Goal: Information Seeking & Learning: Stay updated

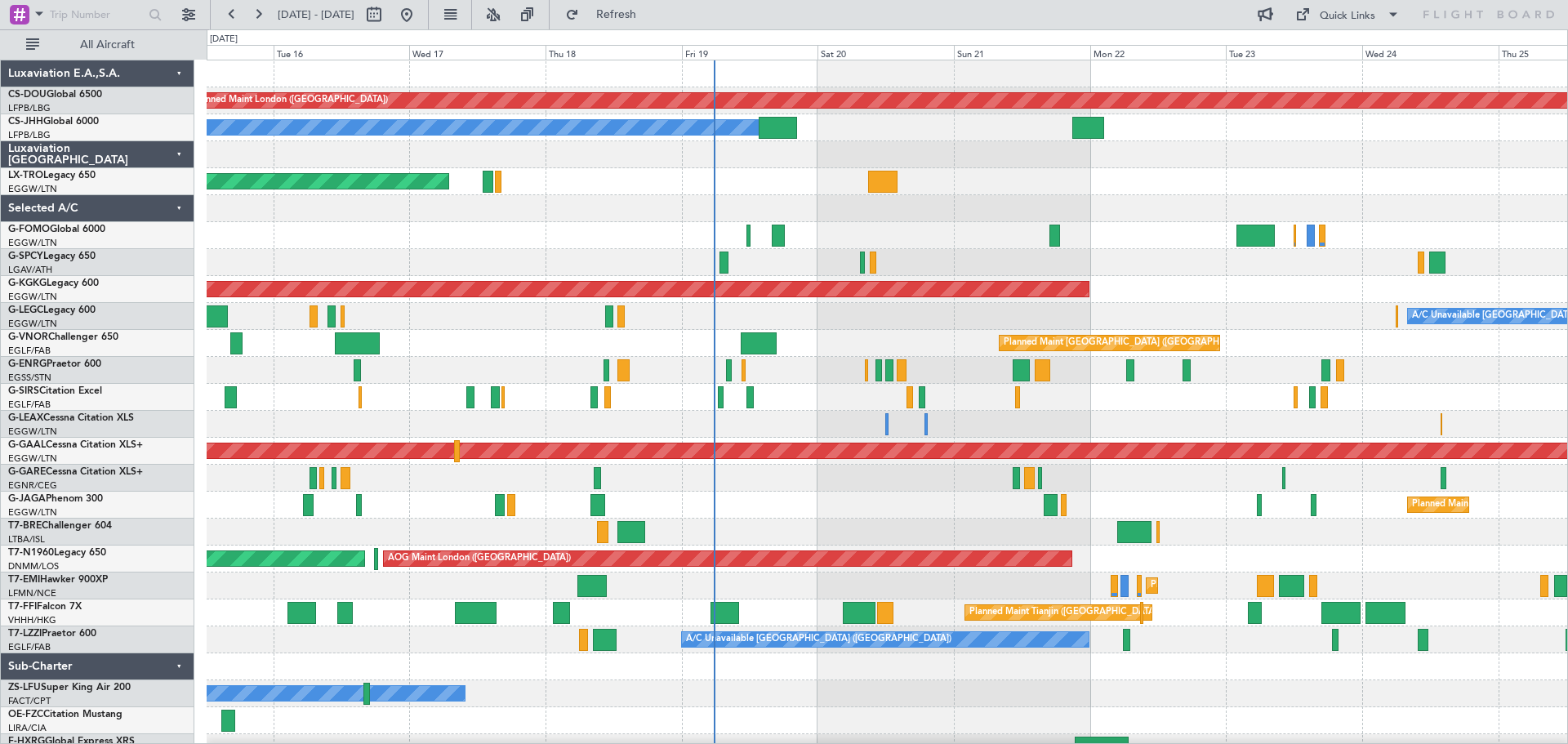
click at [963, 222] on div "Planned Maint London ([GEOGRAPHIC_DATA]) Planned Maint [GEOGRAPHIC_DATA] ([GEOG…" at bounding box center [886, 411] width 1360 height 701
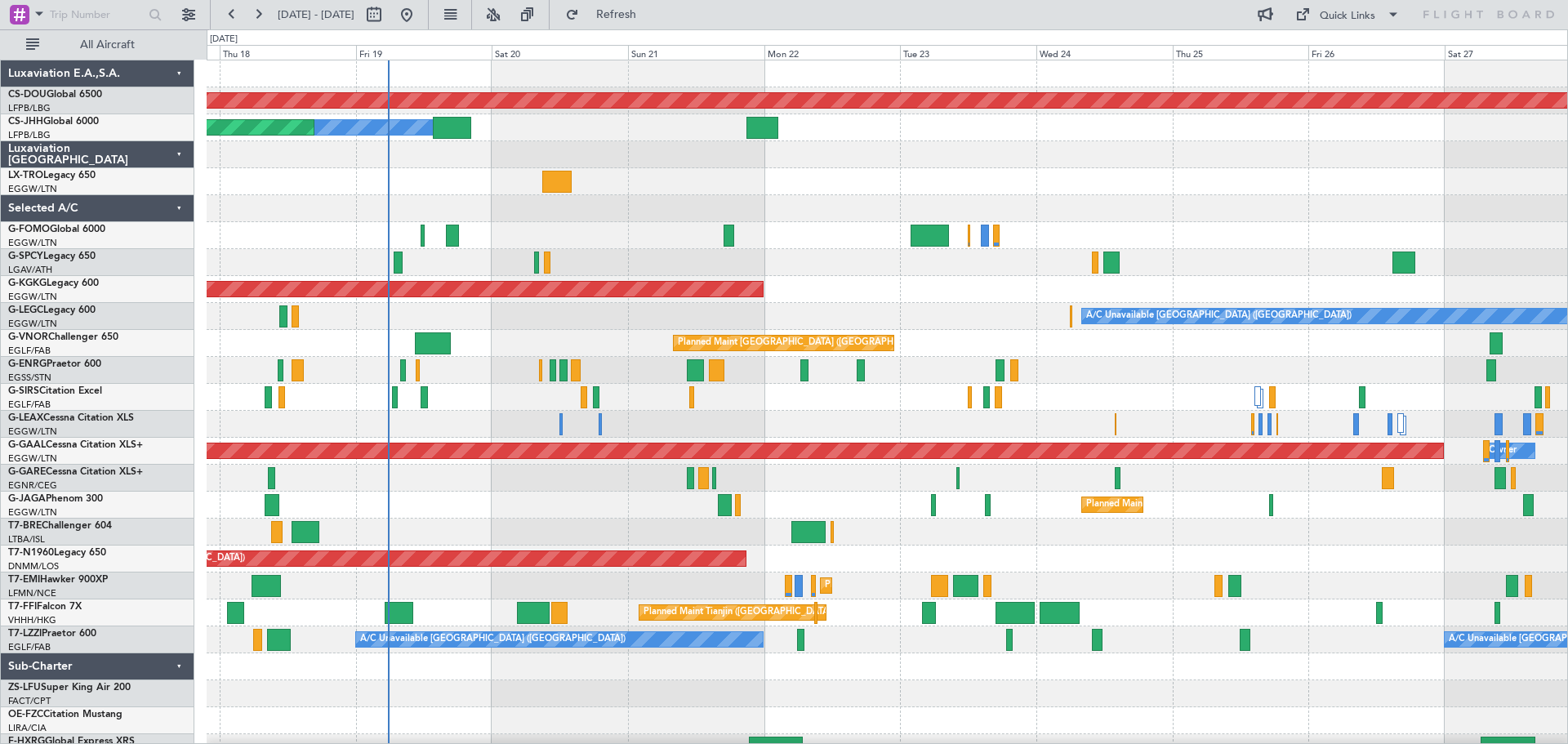
click at [884, 242] on div "Planned Maint London ([GEOGRAPHIC_DATA]) Owner Planned Maint [GEOGRAPHIC_DATA] …" at bounding box center [886, 411] width 1360 height 701
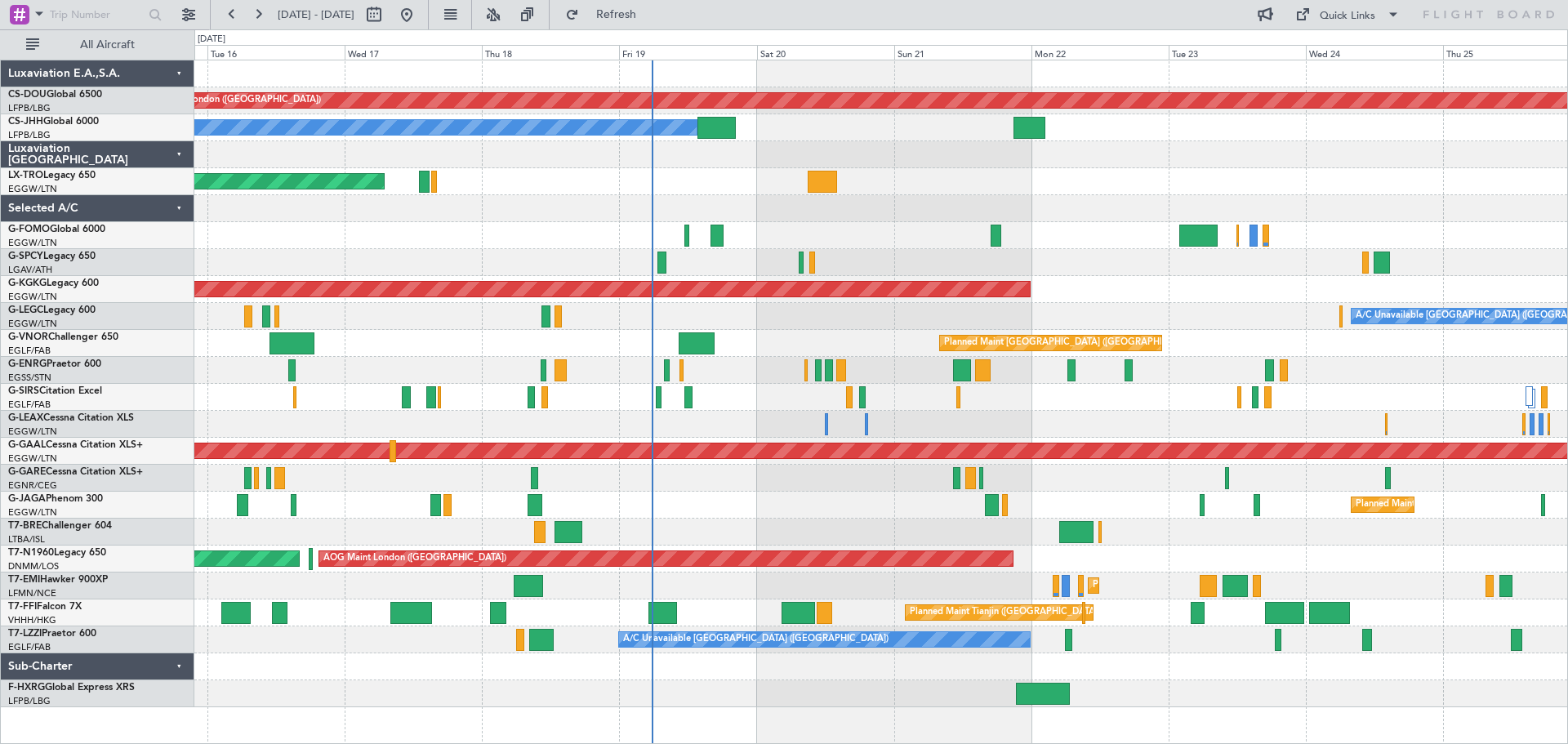
click at [797, 226] on div "Planned Maint London ([GEOGRAPHIC_DATA]) Planned Maint [GEOGRAPHIC_DATA] ([GEOG…" at bounding box center [880, 384] width 1373 height 646
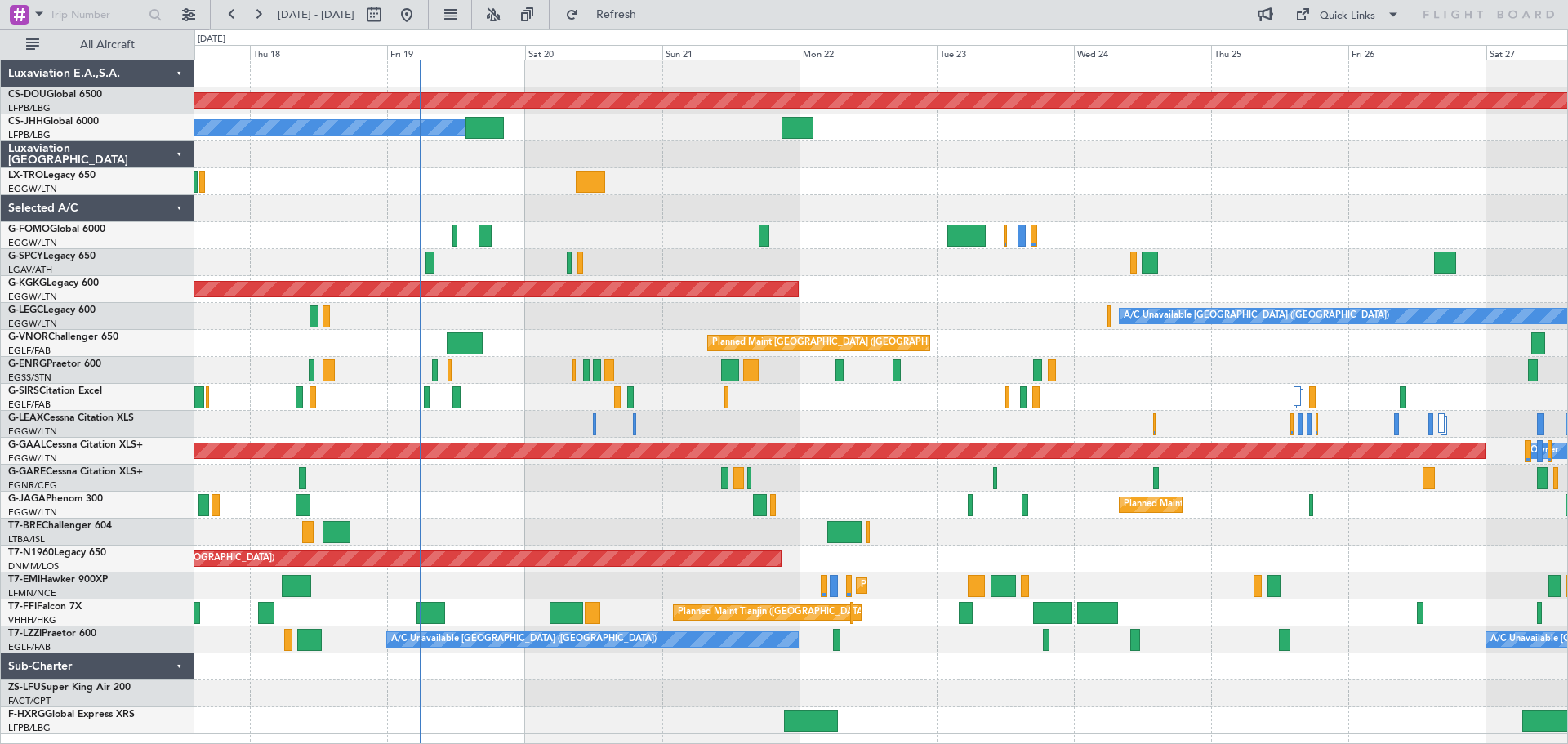
click at [946, 307] on div "A/C Unavailable [GEOGRAPHIC_DATA] ([GEOGRAPHIC_DATA])" at bounding box center [880, 317] width 1373 height 27
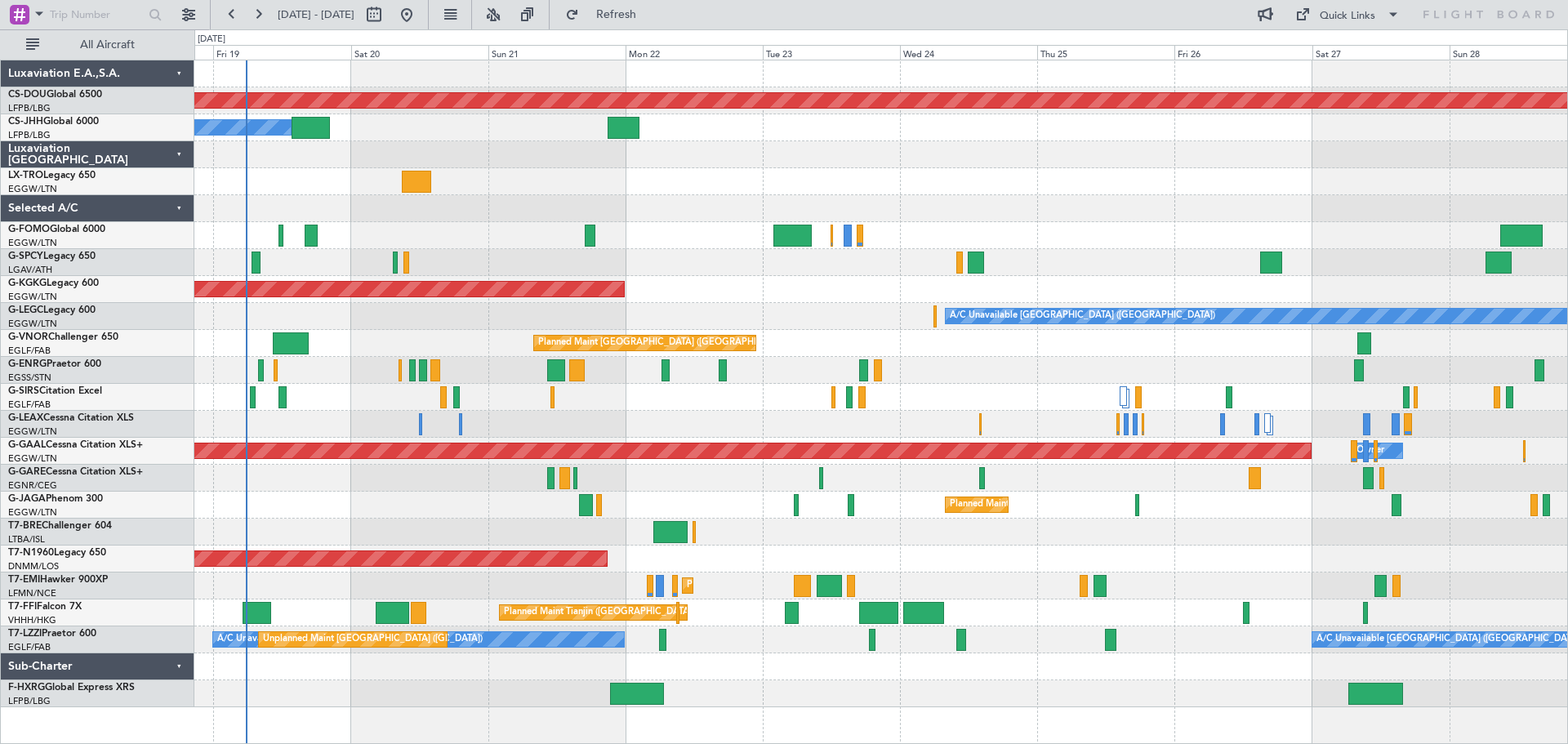
click at [1088, 163] on div at bounding box center [880, 155] width 1373 height 27
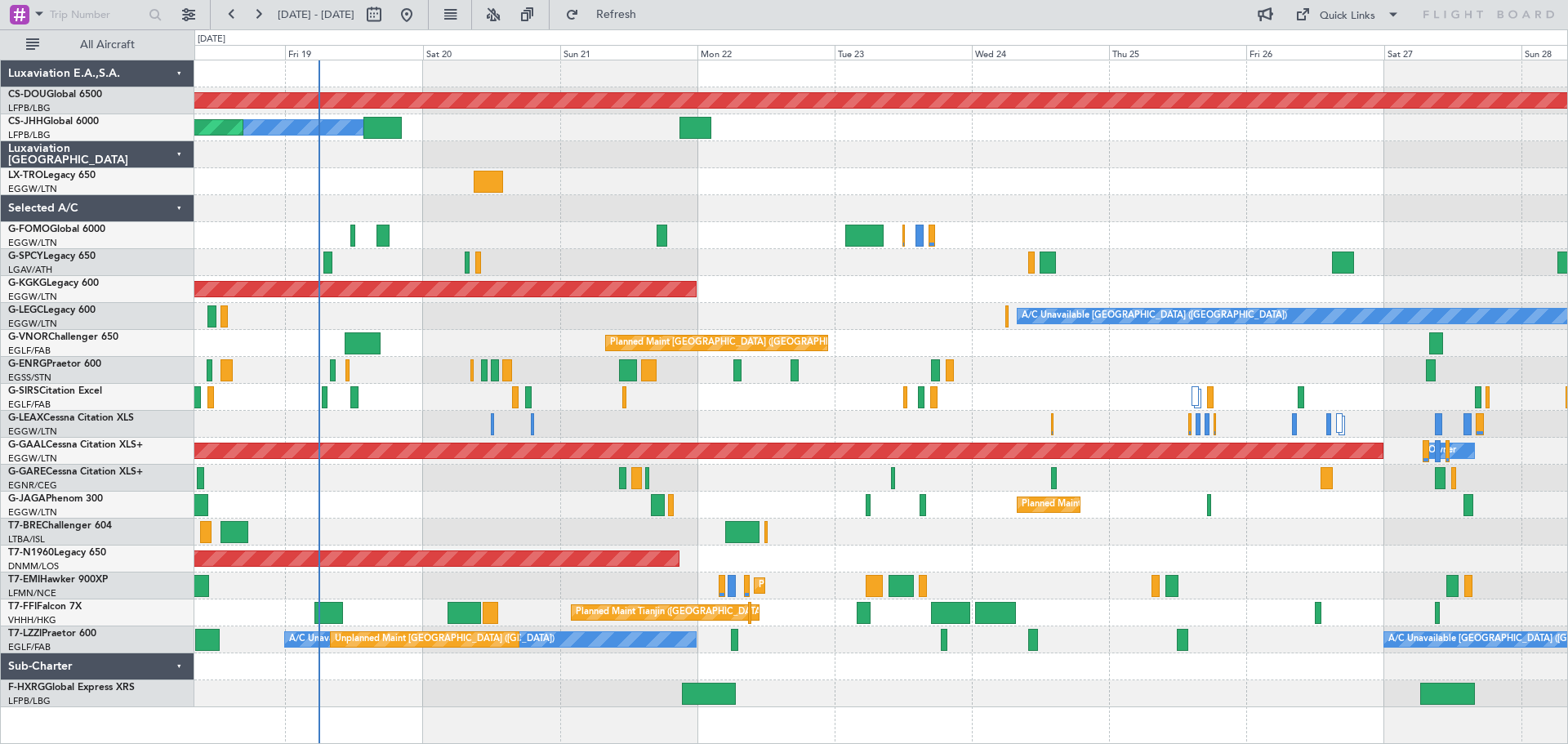
click at [546, 168] on div "Planned Maint London ([GEOGRAPHIC_DATA]) Owner Planned Maint [GEOGRAPHIC_DATA] …" at bounding box center [880, 384] width 1373 height 646
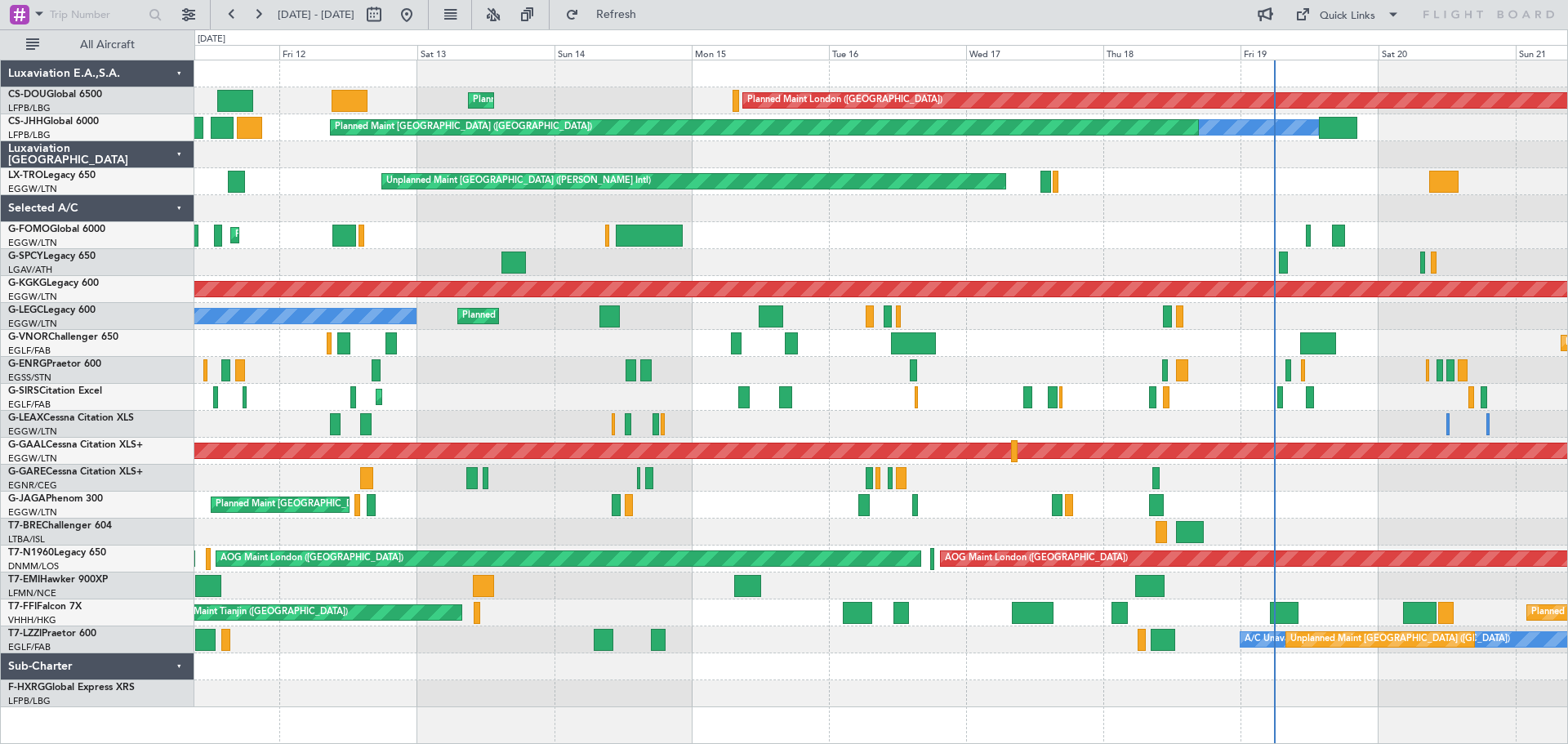
click at [1378, 417] on div "Planned Maint [GEOGRAPHIC_DATA] ([GEOGRAPHIC_DATA])" at bounding box center [880, 424] width 1373 height 27
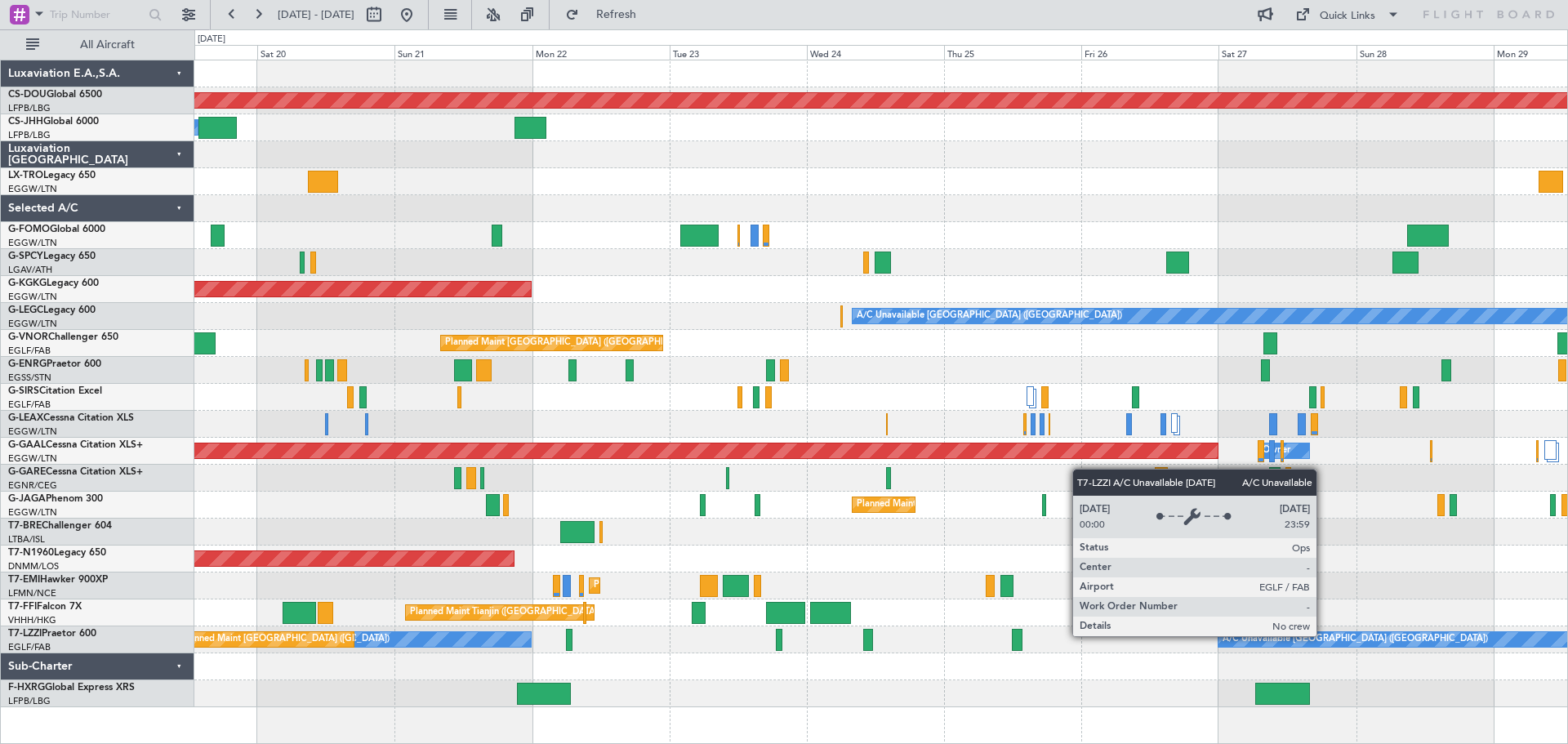
click at [1323, 636] on div "A/C Unavailable [GEOGRAPHIC_DATA] ([GEOGRAPHIC_DATA])" at bounding box center [1355, 639] width 265 height 24
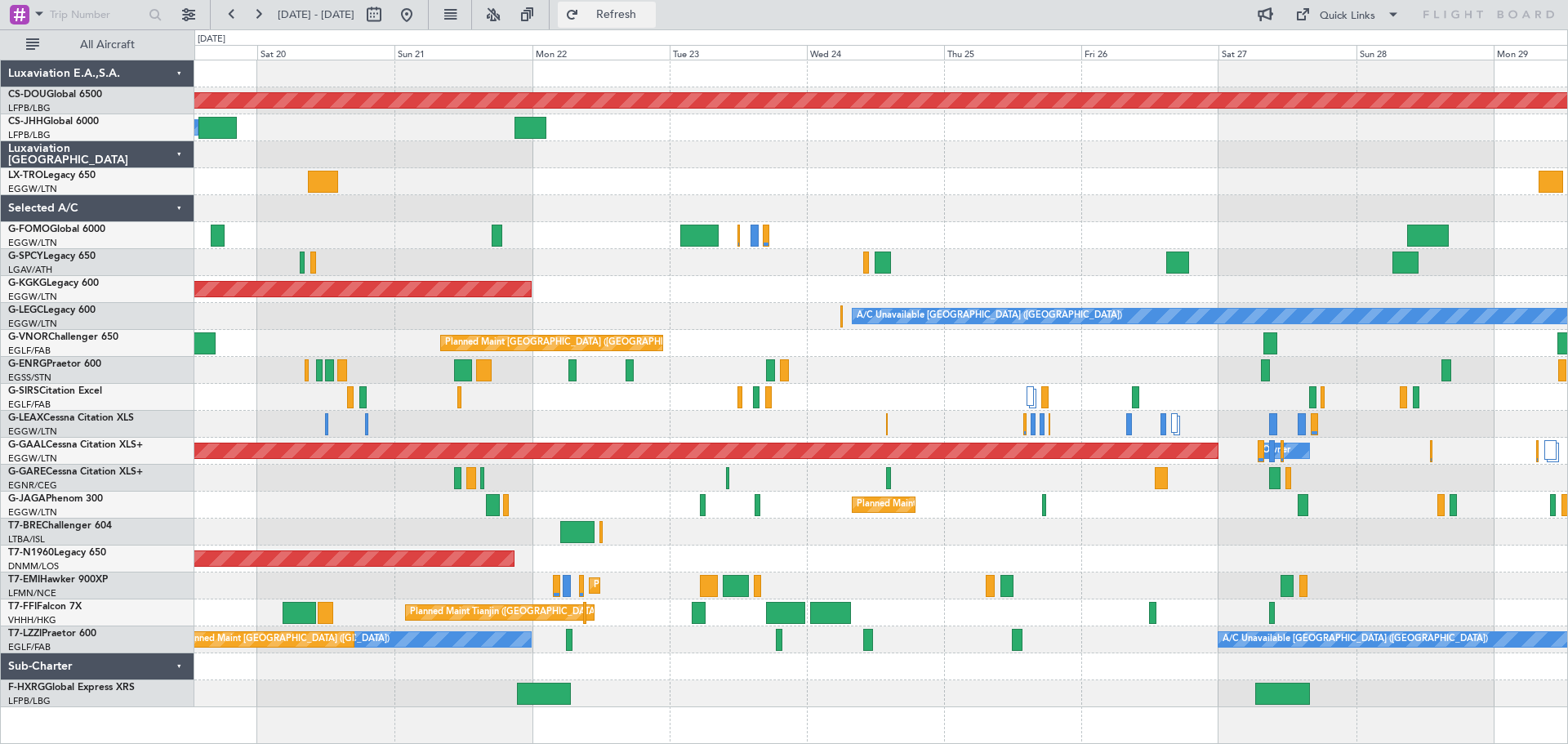
click at [651, 14] on span "Refresh" at bounding box center [617, 14] width 69 height 12
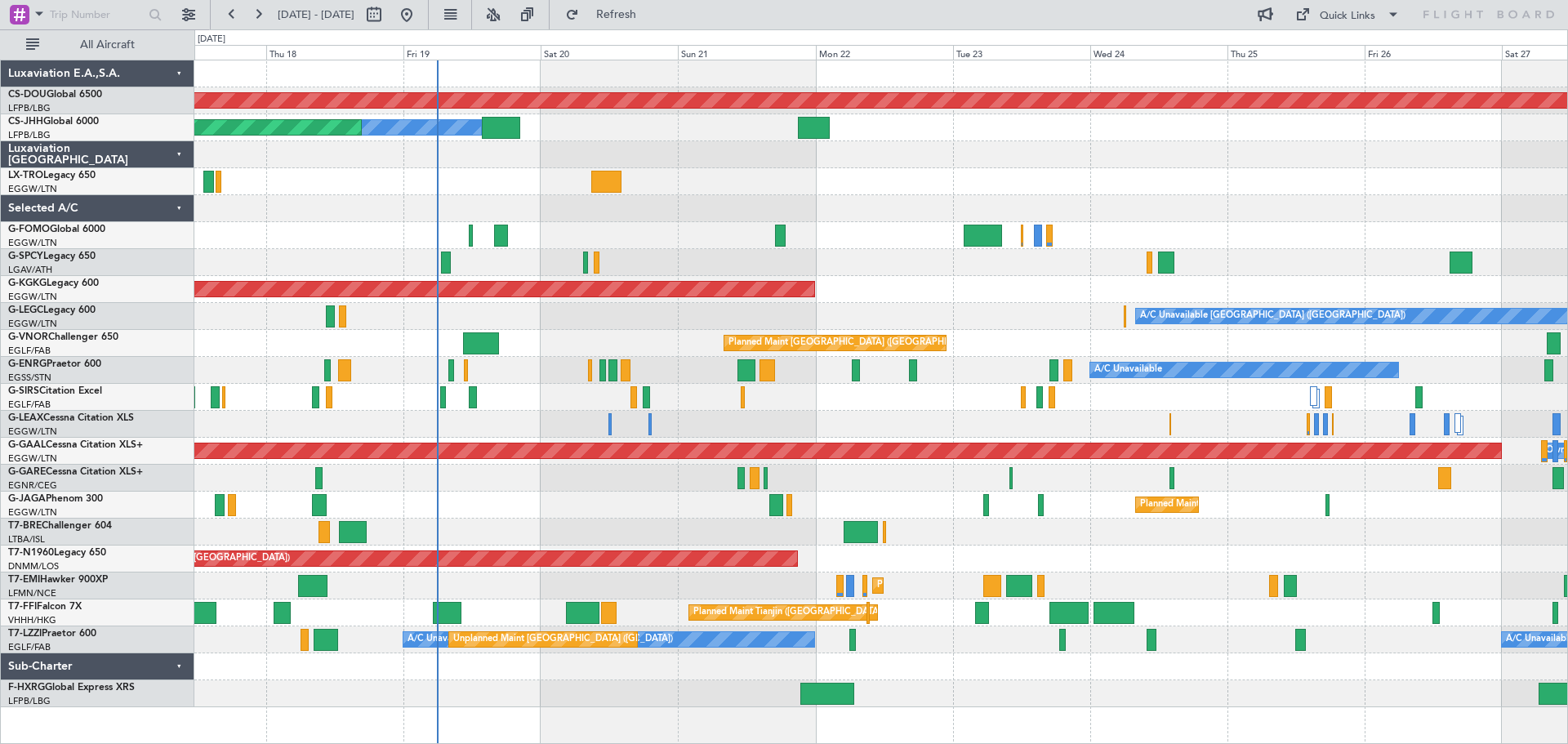
click at [713, 313] on div "A/C Unavailable [GEOGRAPHIC_DATA] ([GEOGRAPHIC_DATA])" at bounding box center [880, 317] width 1373 height 27
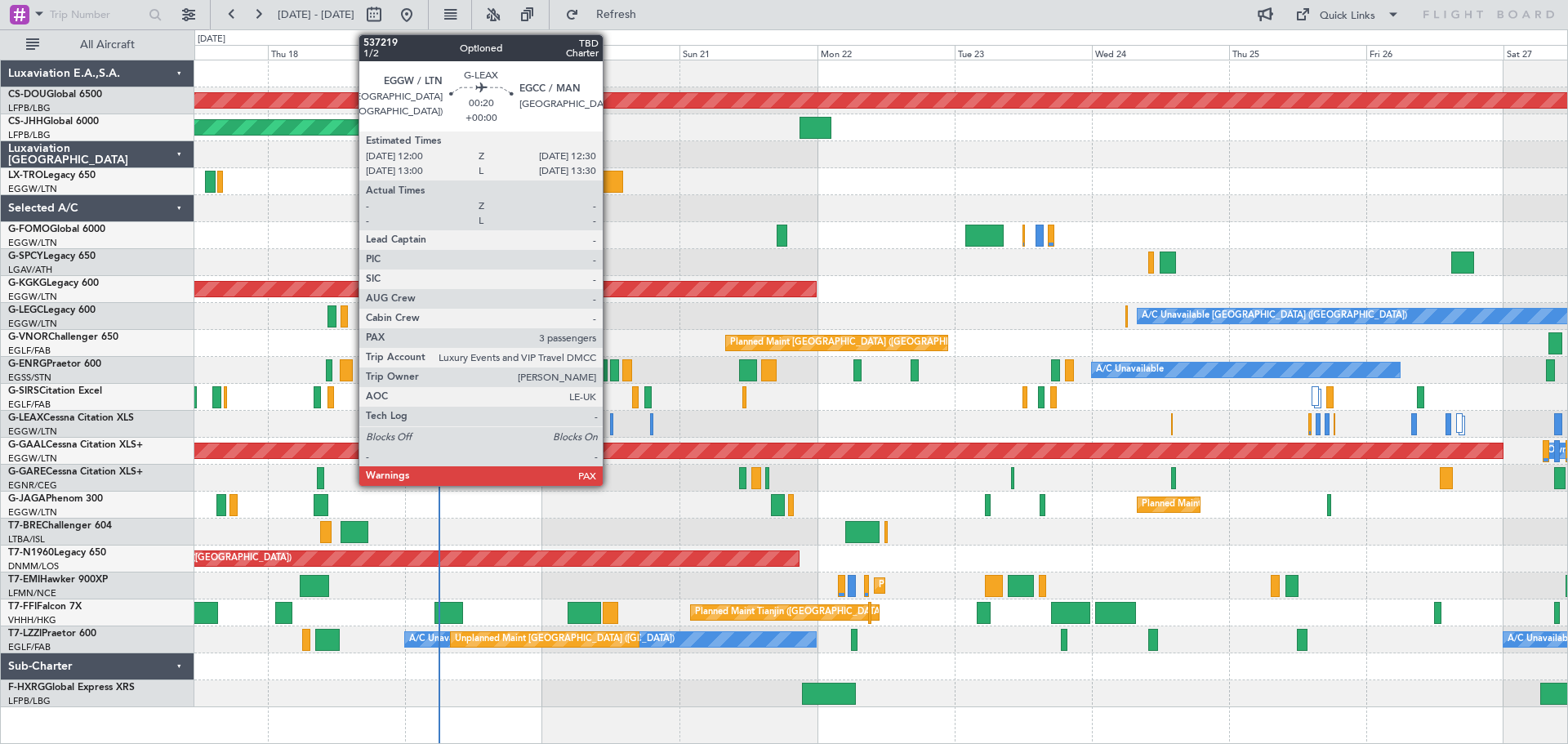
click at [610, 421] on div at bounding box center [612, 424] width 4 height 22
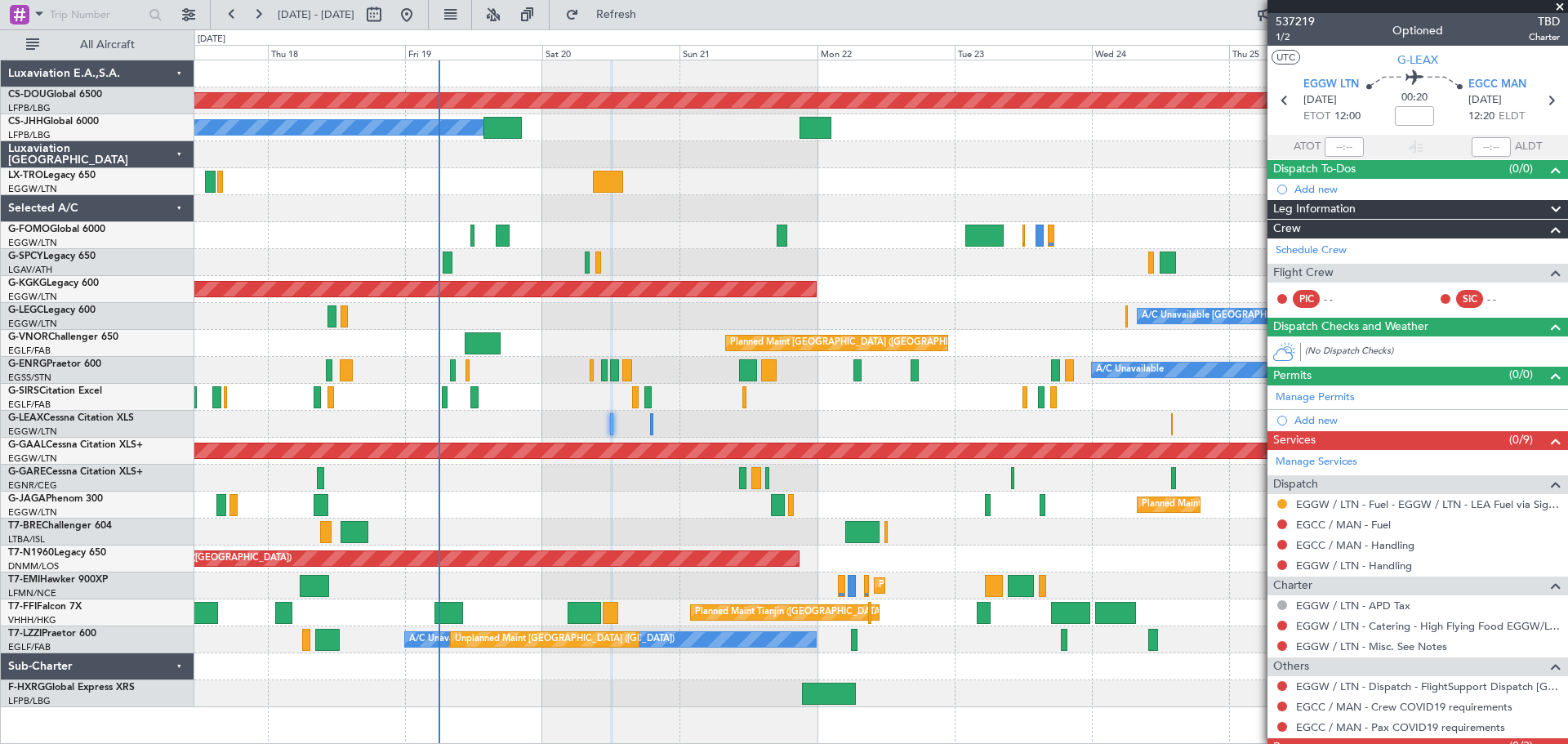
click at [1559, 7] on span at bounding box center [1560, 7] width 16 height 14
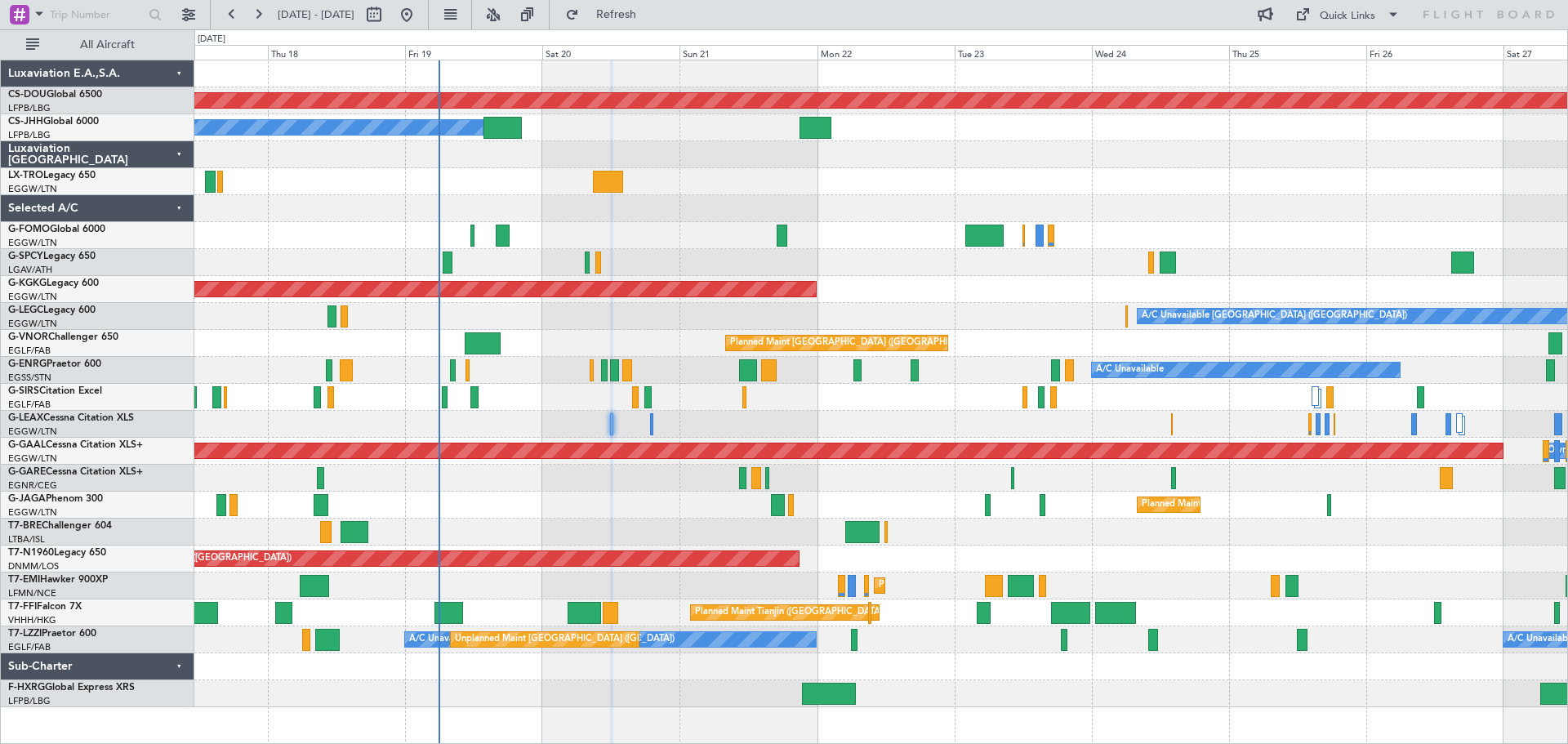
type input "0"
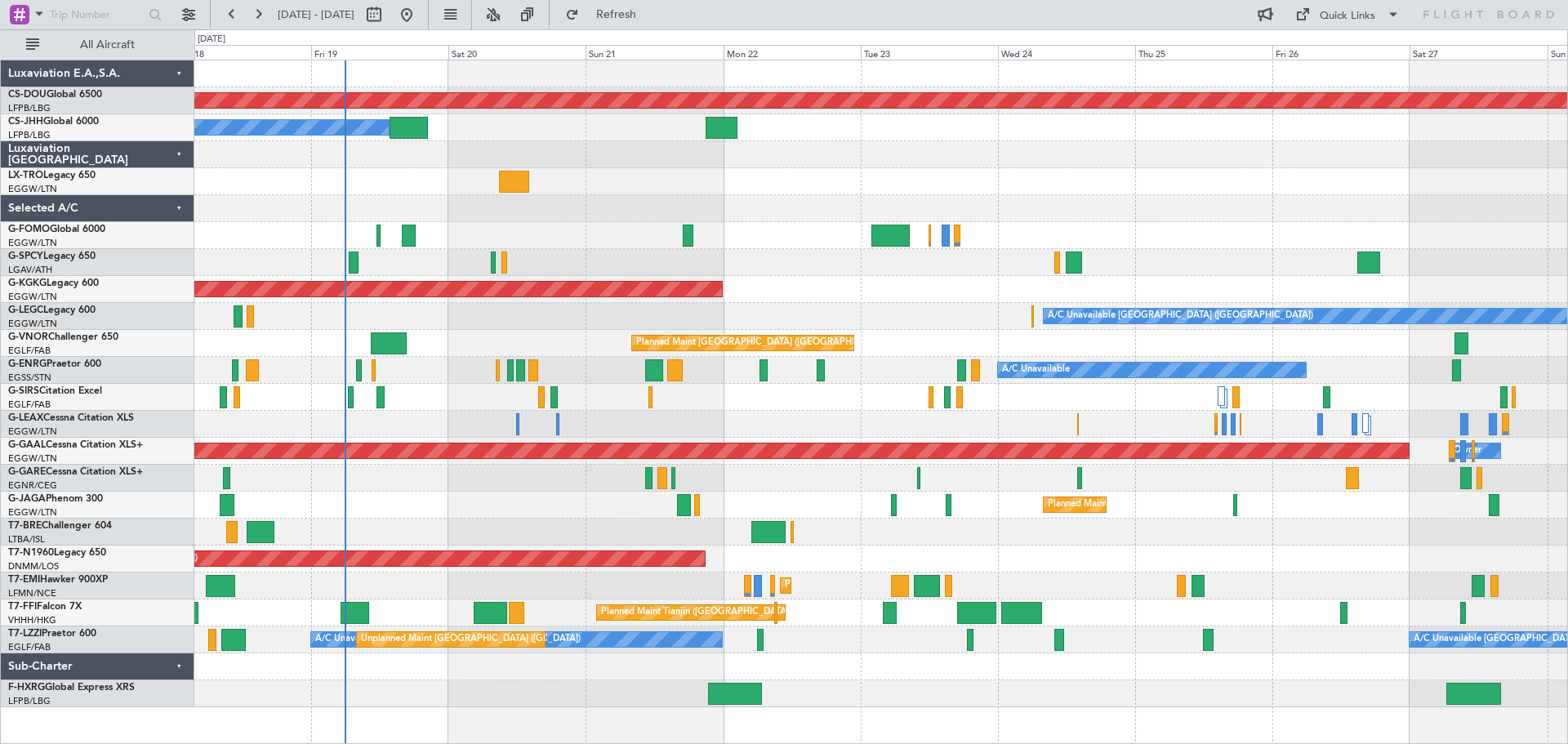
click at [878, 684] on div "Planned Maint London ([GEOGRAPHIC_DATA]) Planned Maint [GEOGRAPHIC_DATA] ([GEOG…" at bounding box center [880, 384] width 1373 height 646
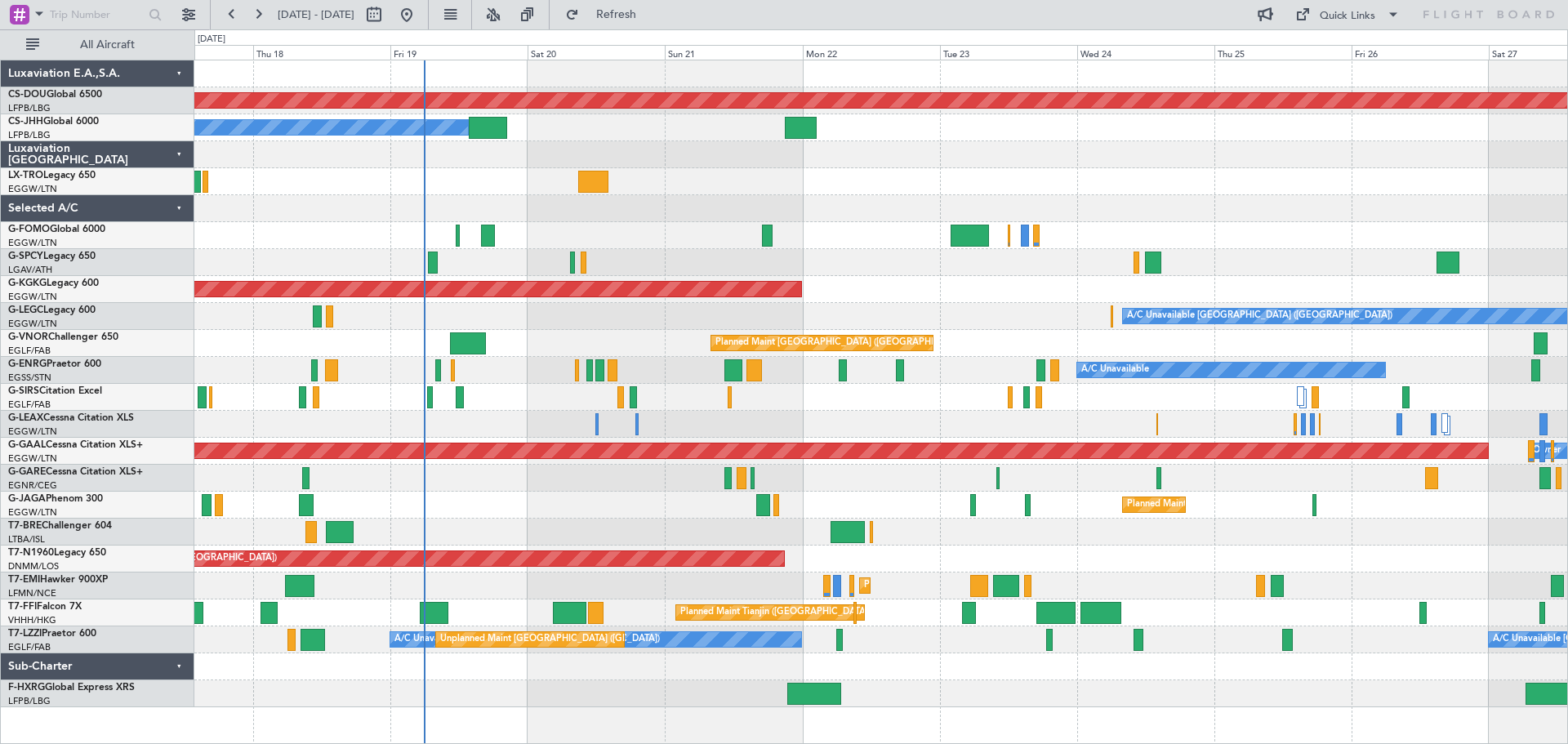
click at [639, 201] on div at bounding box center [880, 209] width 1373 height 27
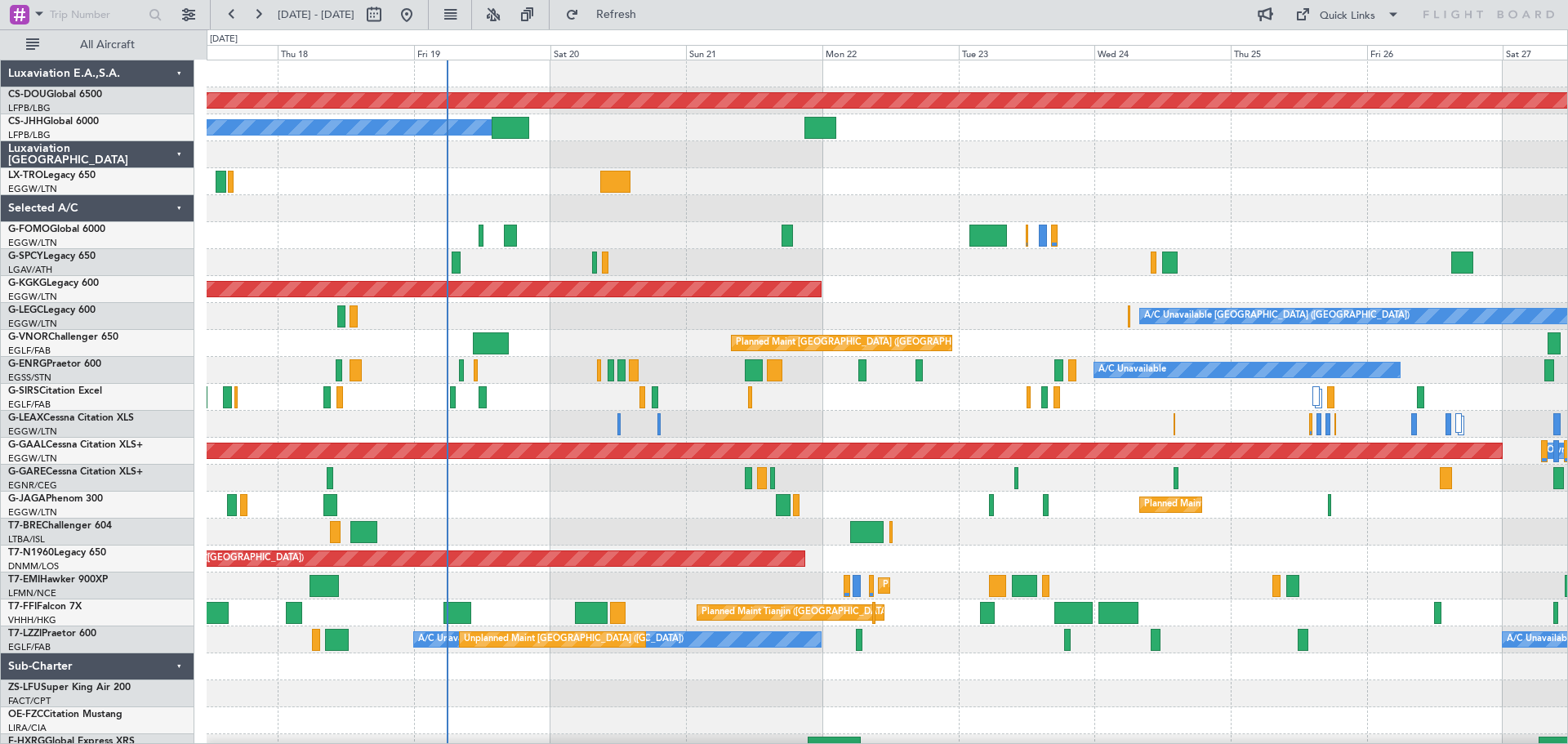
click at [653, 236] on div at bounding box center [886, 236] width 1360 height 27
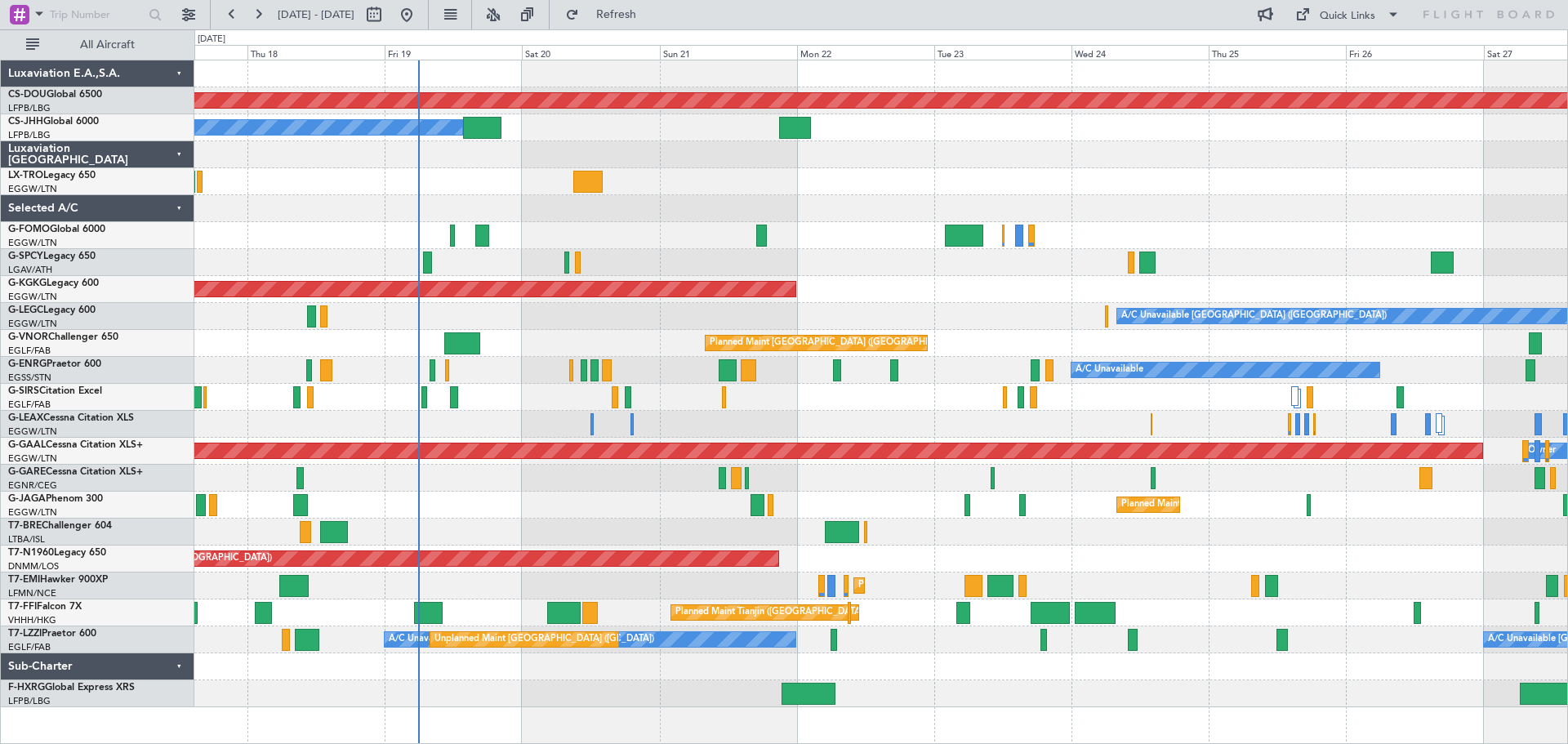
click at [602, 261] on div "Planned Maint London ([GEOGRAPHIC_DATA]) Planned Maint [GEOGRAPHIC_DATA] ([GEOG…" at bounding box center [880, 384] width 1373 height 646
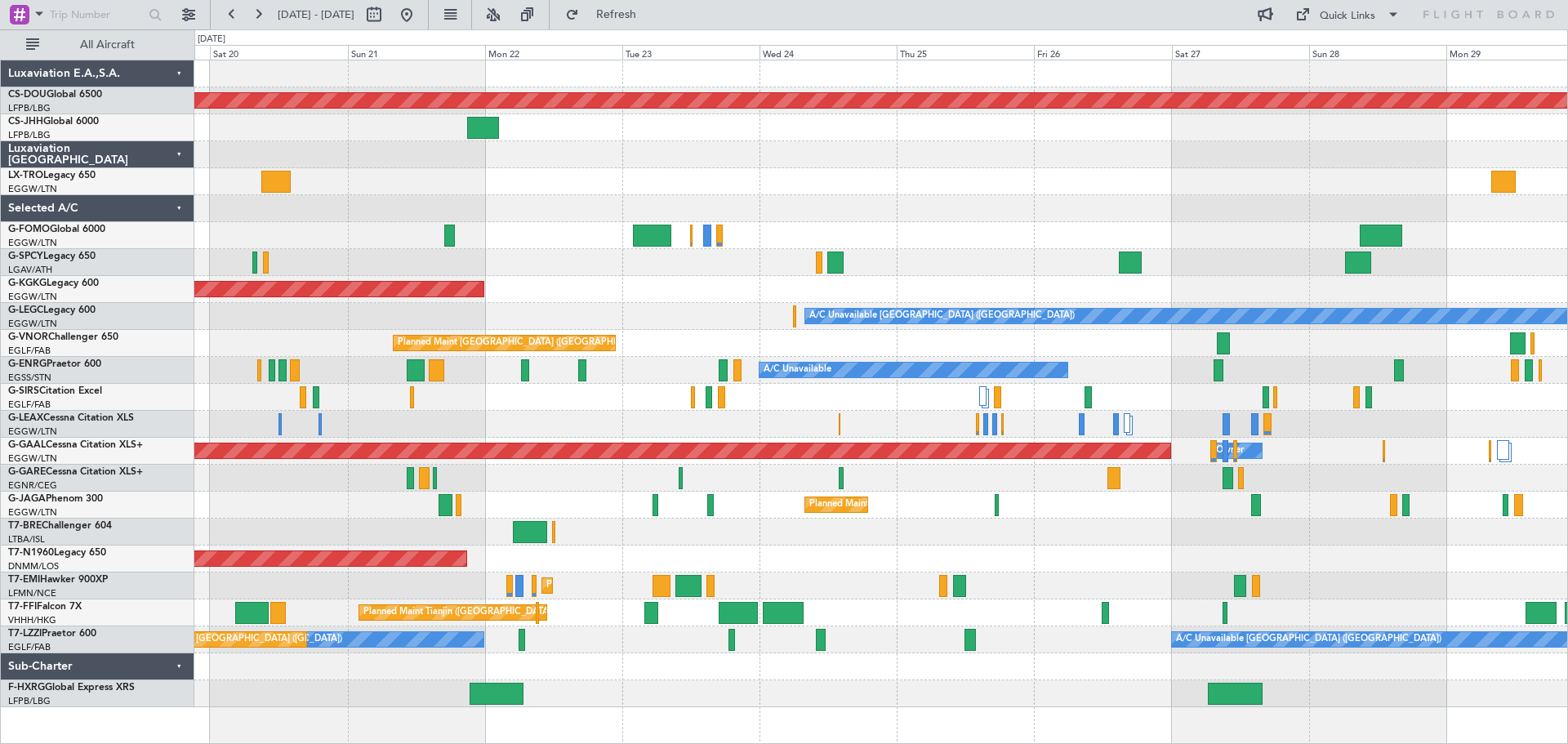
click at [695, 304] on div "A/C Unavailable [GEOGRAPHIC_DATA] ([GEOGRAPHIC_DATA])" at bounding box center [880, 317] width 1373 height 27
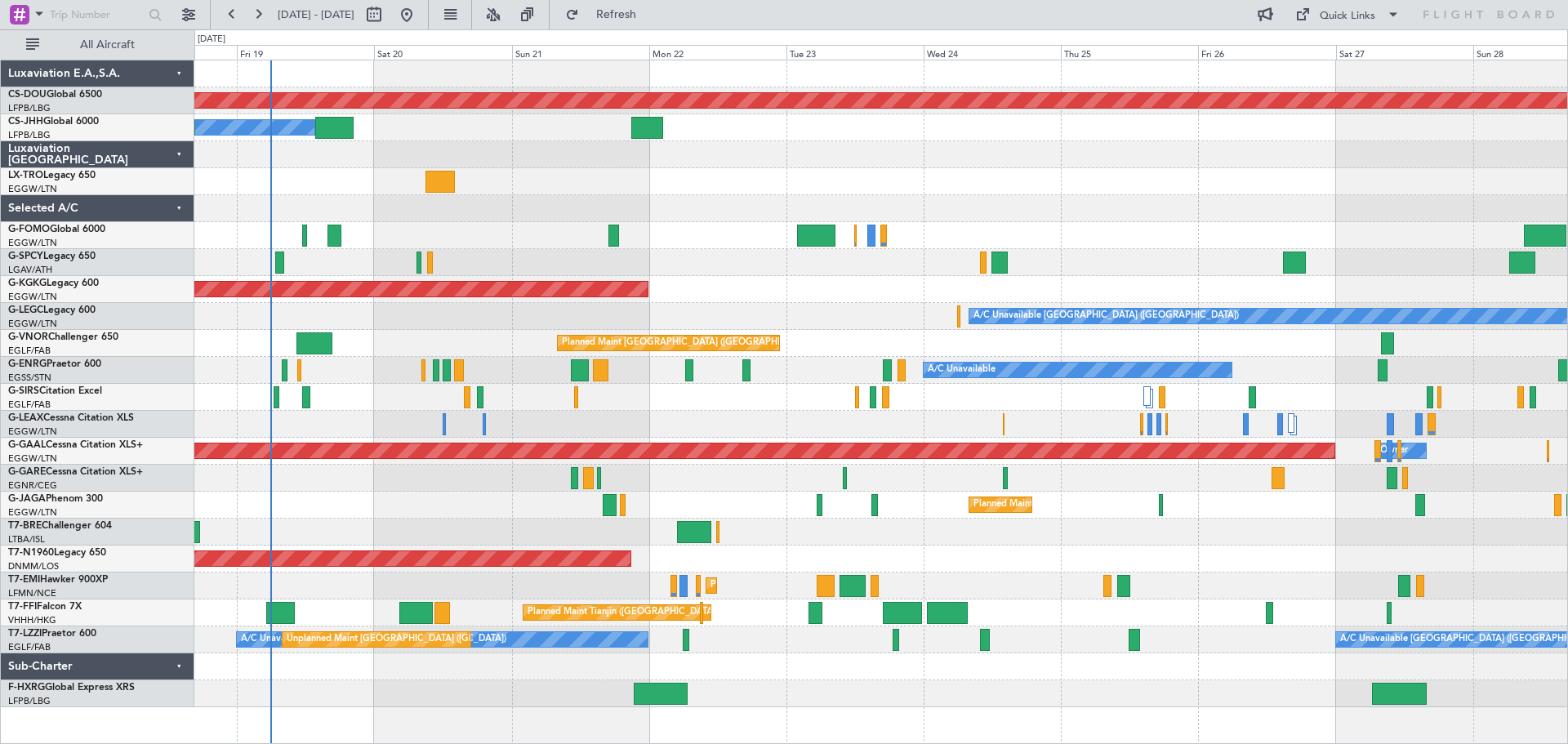
click at [1015, 293] on div "AOG Maint [GEOGRAPHIC_DATA] (Ataturk)" at bounding box center [880, 290] width 1373 height 27
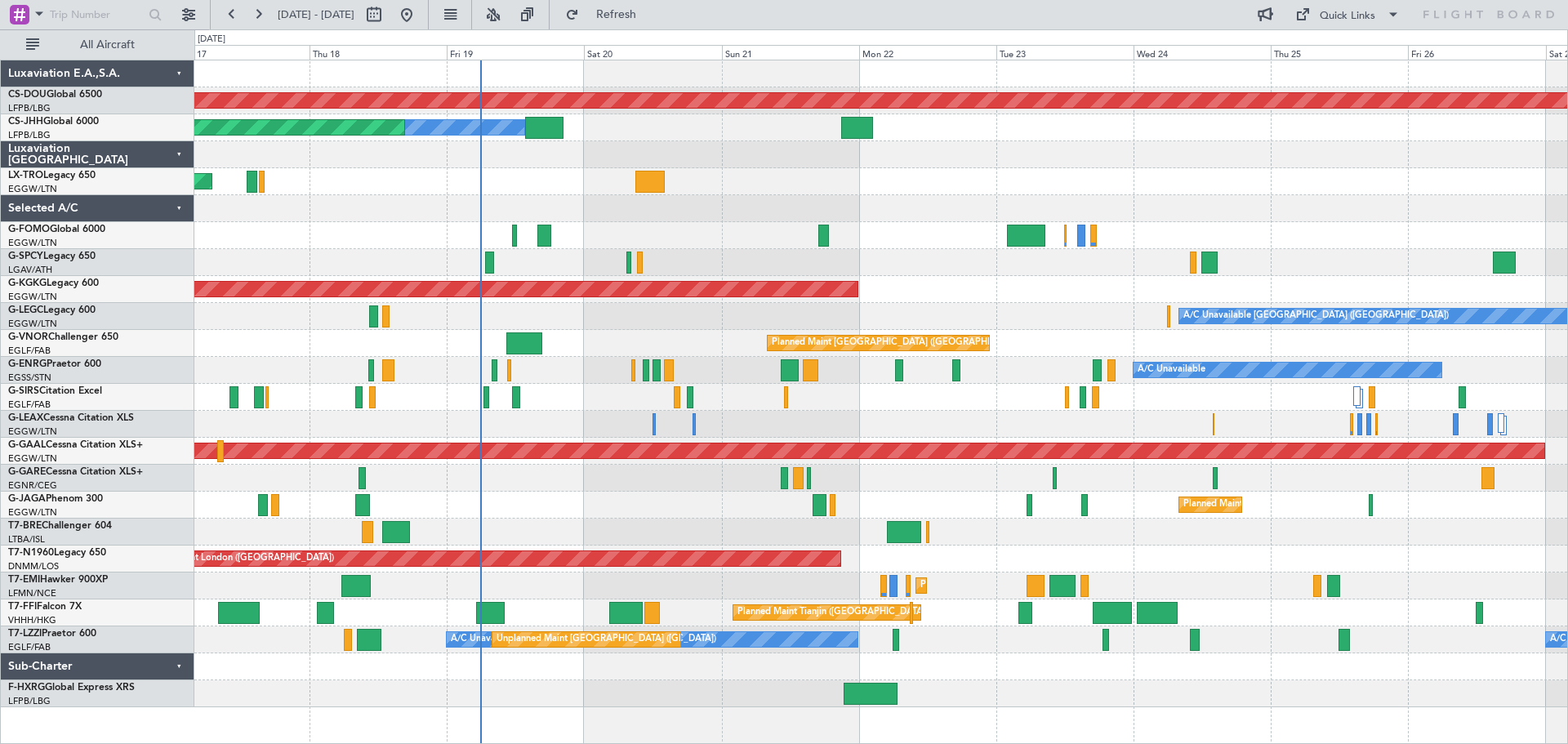
click at [1281, 175] on div "Unplanned Maint [GEOGRAPHIC_DATA] ([PERSON_NAME] Intl)" at bounding box center [880, 181] width 1373 height 27
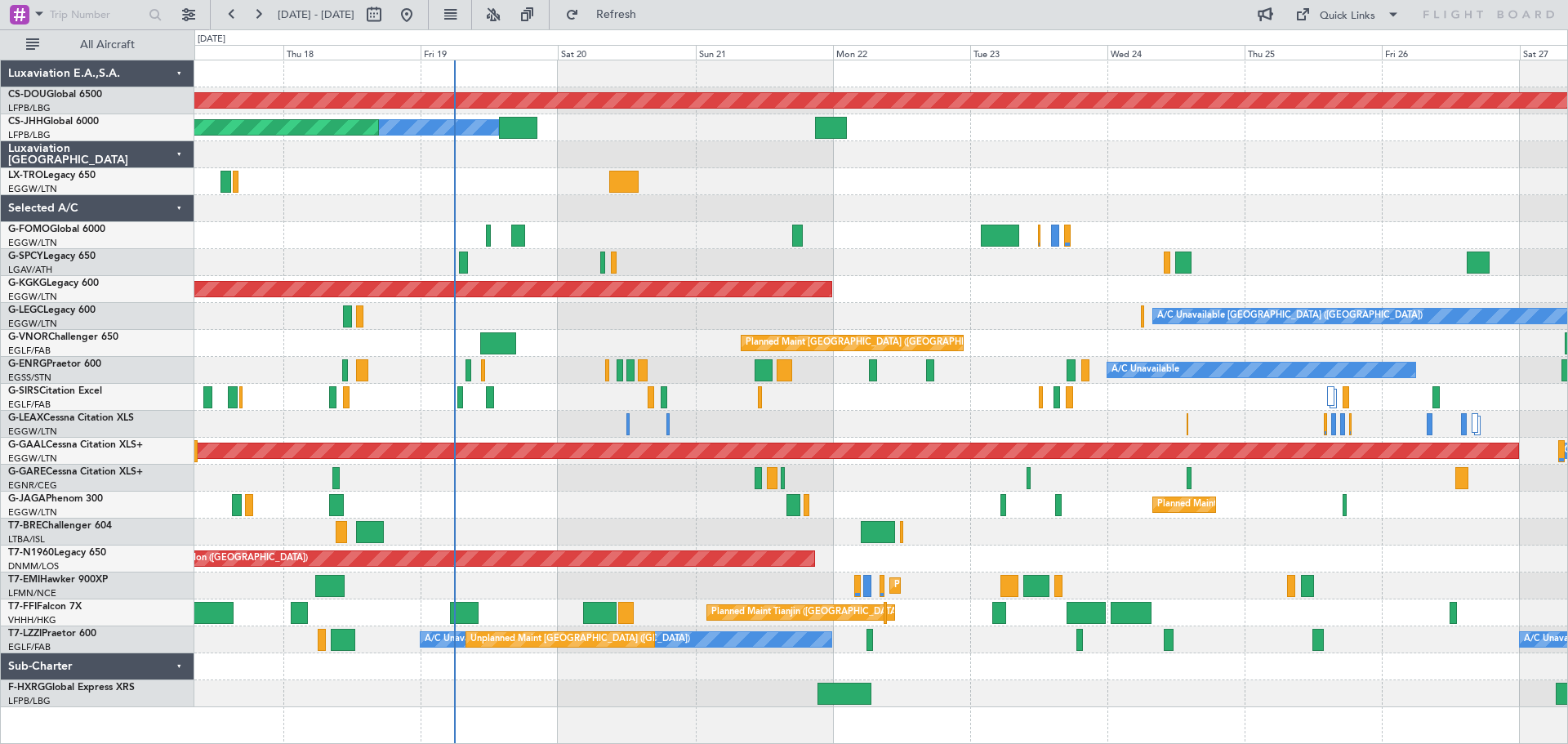
click at [1347, 206] on div at bounding box center [880, 209] width 1373 height 27
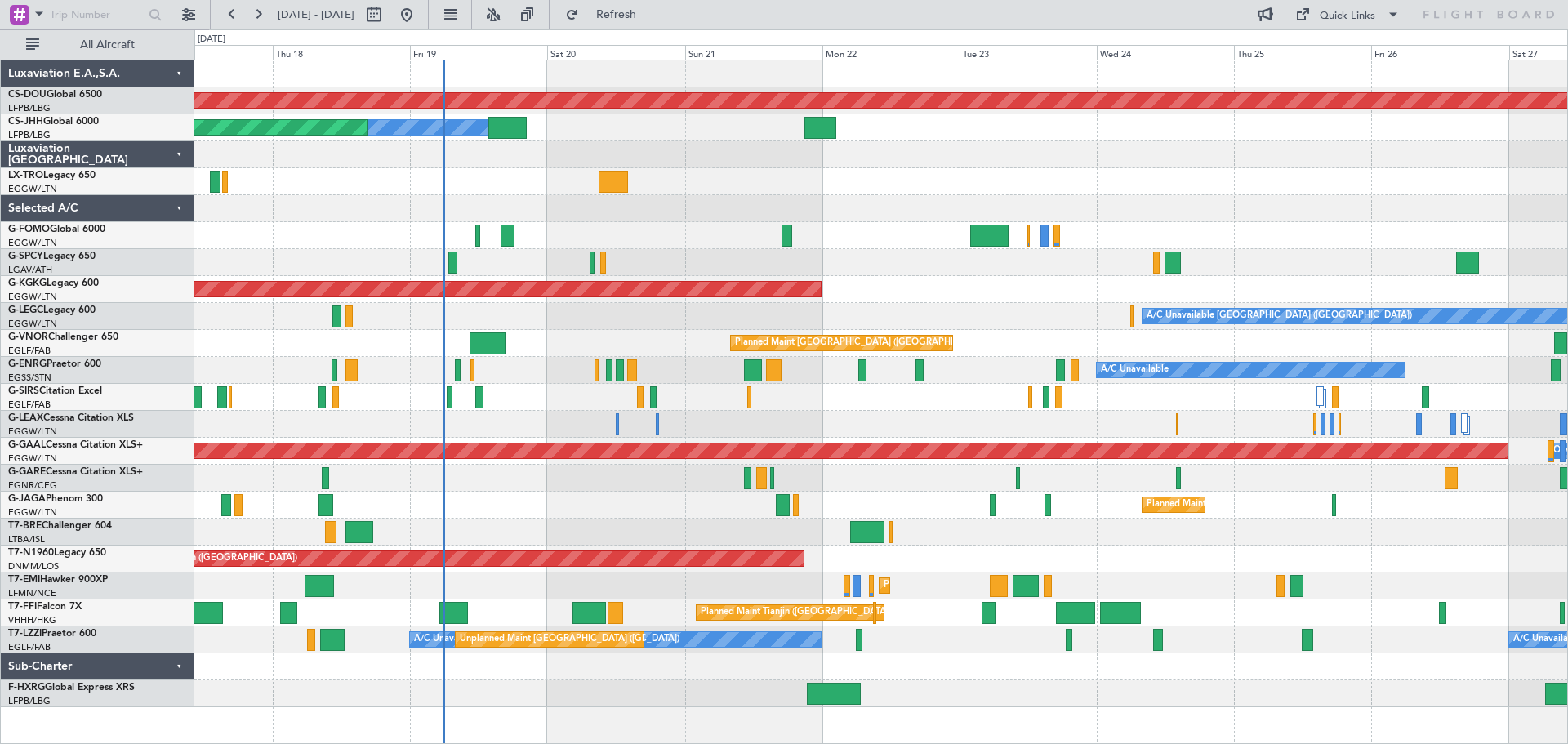
click at [755, 176] on div "Unplanned Maint [GEOGRAPHIC_DATA] ([PERSON_NAME] Intl)" at bounding box center [880, 181] width 1373 height 27
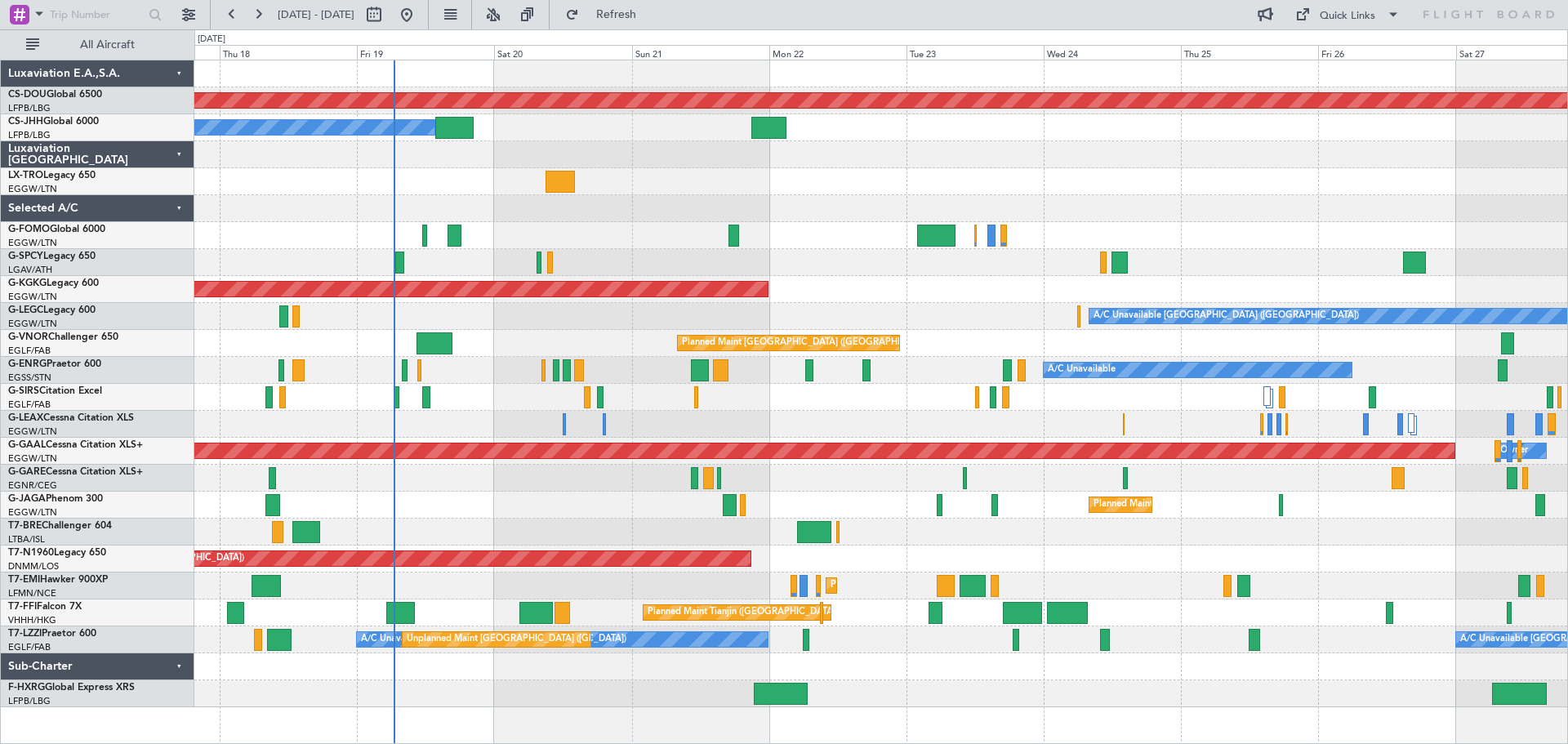
click at [996, 184] on div "Unplanned Maint [GEOGRAPHIC_DATA] ([PERSON_NAME] Intl)" at bounding box center [880, 181] width 1373 height 27
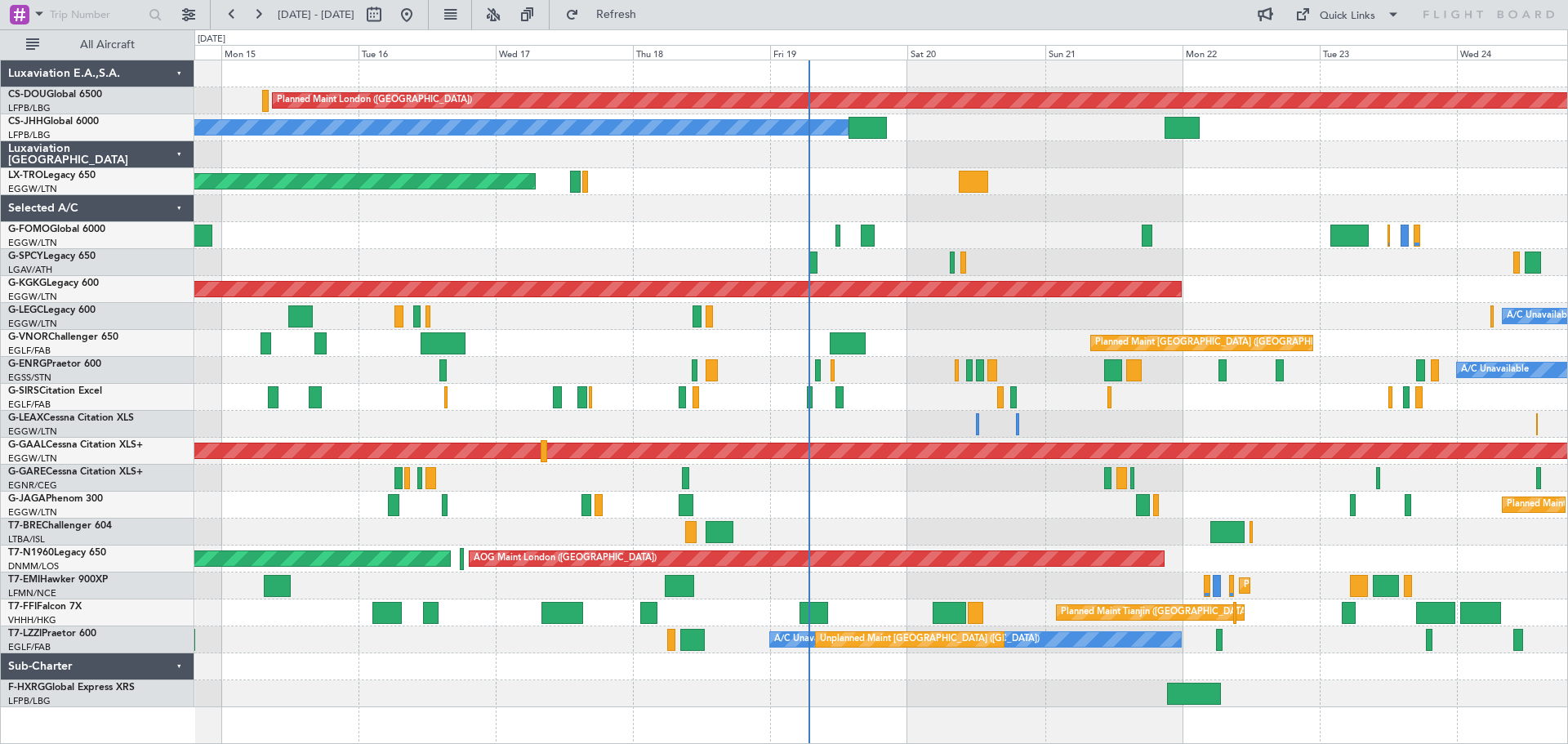
click at [816, 328] on div "A/C Unavailable [GEOGRAPHIC_DATA] ([GEOGRAPHIC_DATA]) Planned Maint [GEOGRAPHIC…" at bounding box center [880, 317] width 1373 height 27
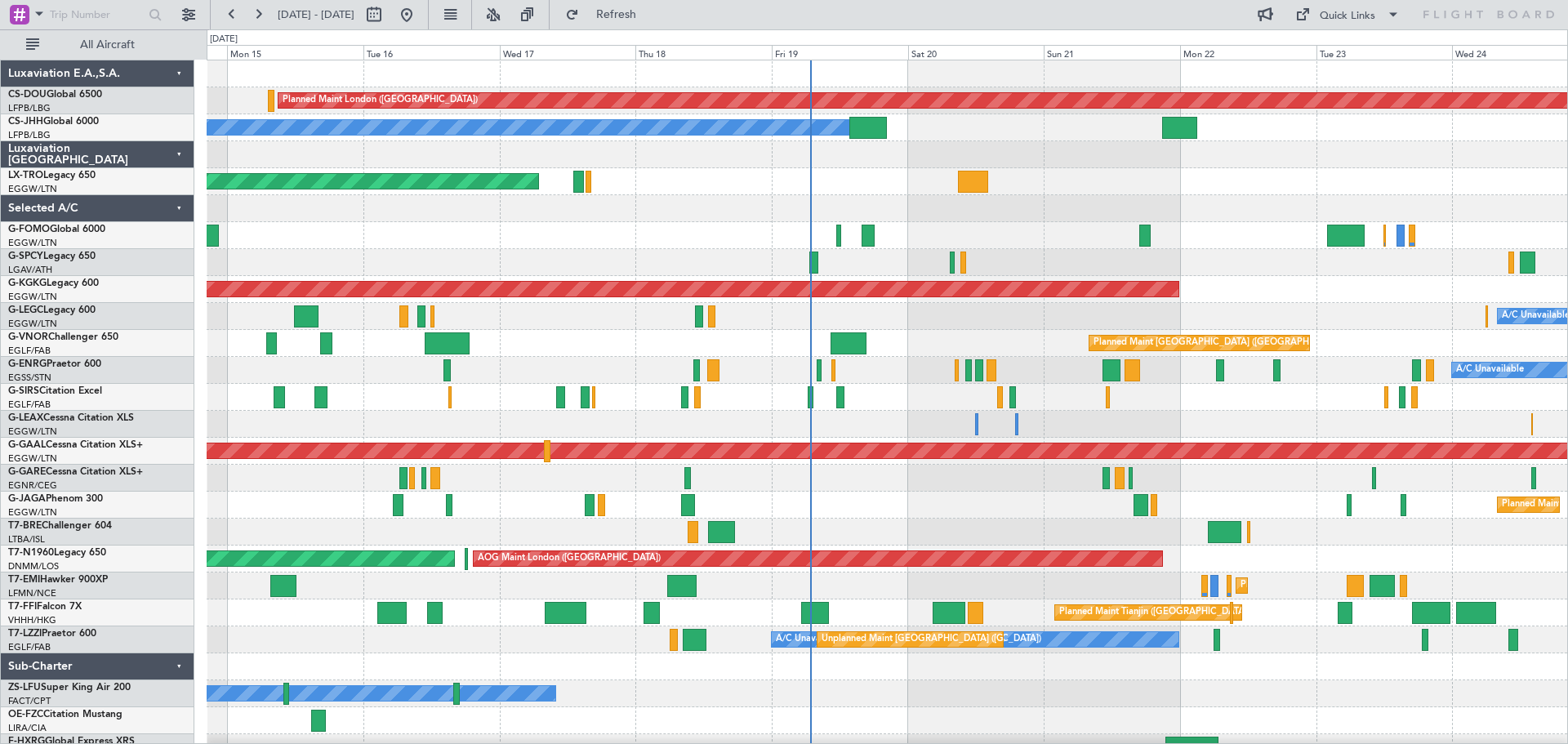
click at [1210, 267] on div at bounding box center [886, 263] width 1360 height 27
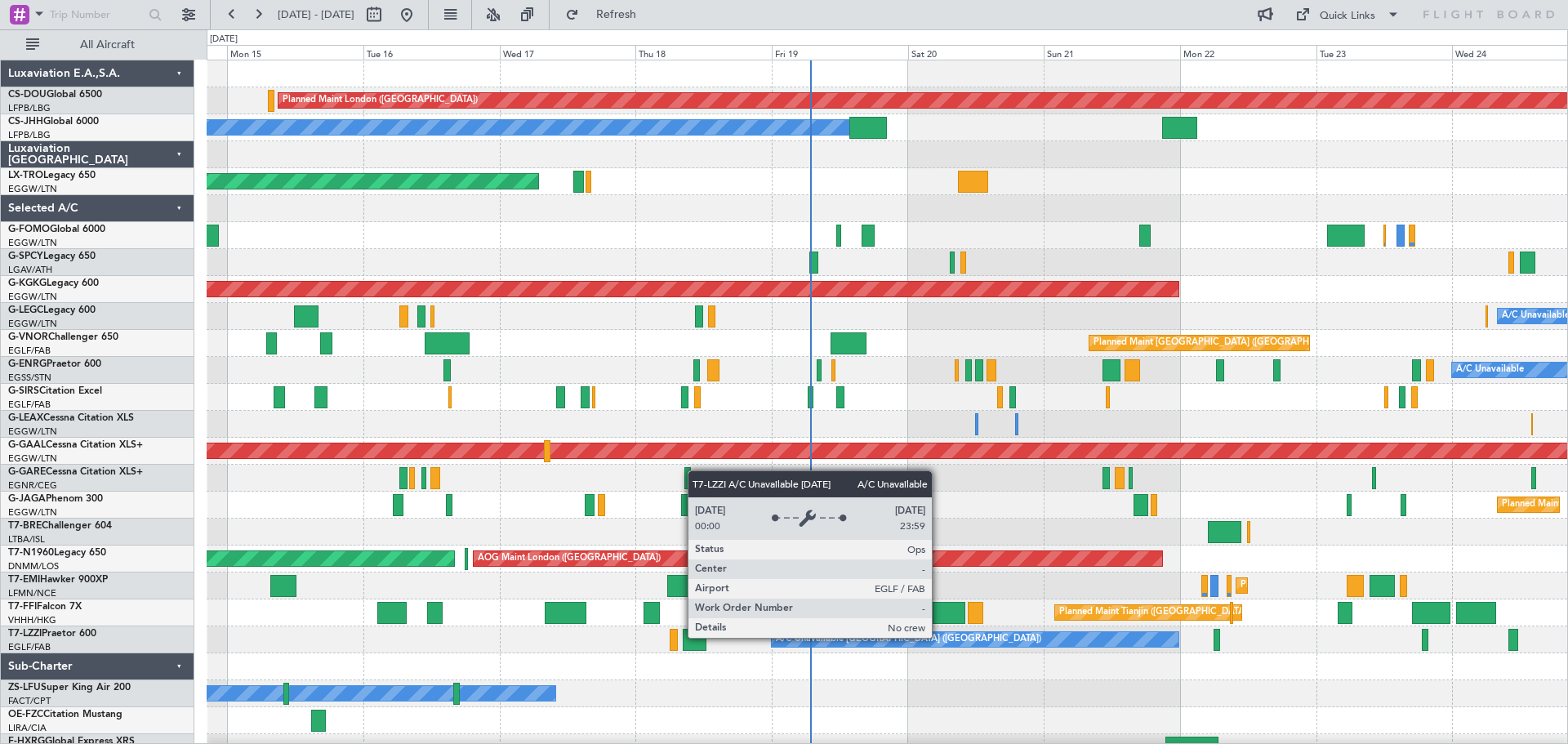
click at [939, 637] on div "A/C Unavailable [GEOGRAPHIC_DATA] ([GEOGRAPHIC_DATA])" at bounding box center [908, 639] width 265 height 24
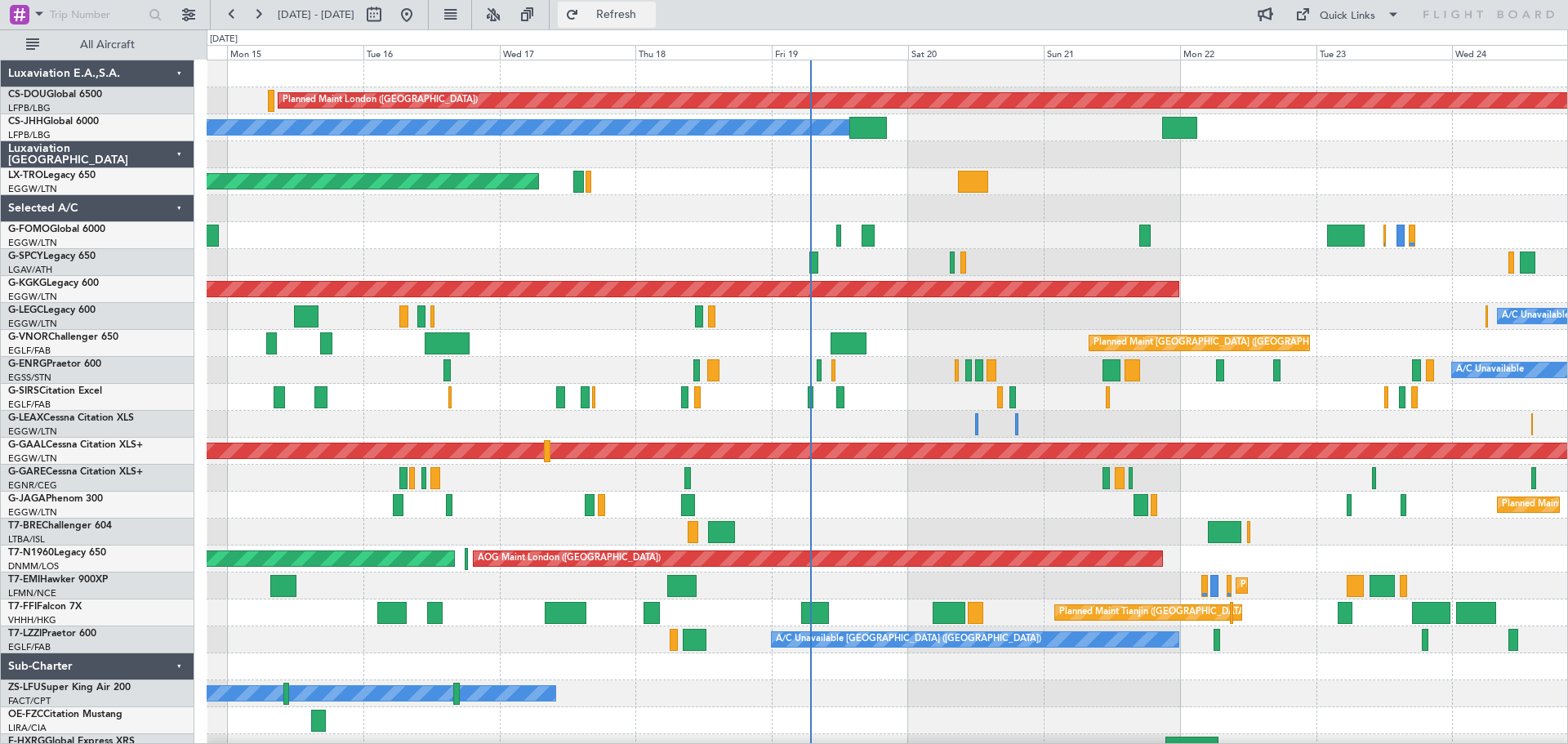
click at [652, 5] on button "Refresh" at bounding box center [607, 14] width 98 height 26
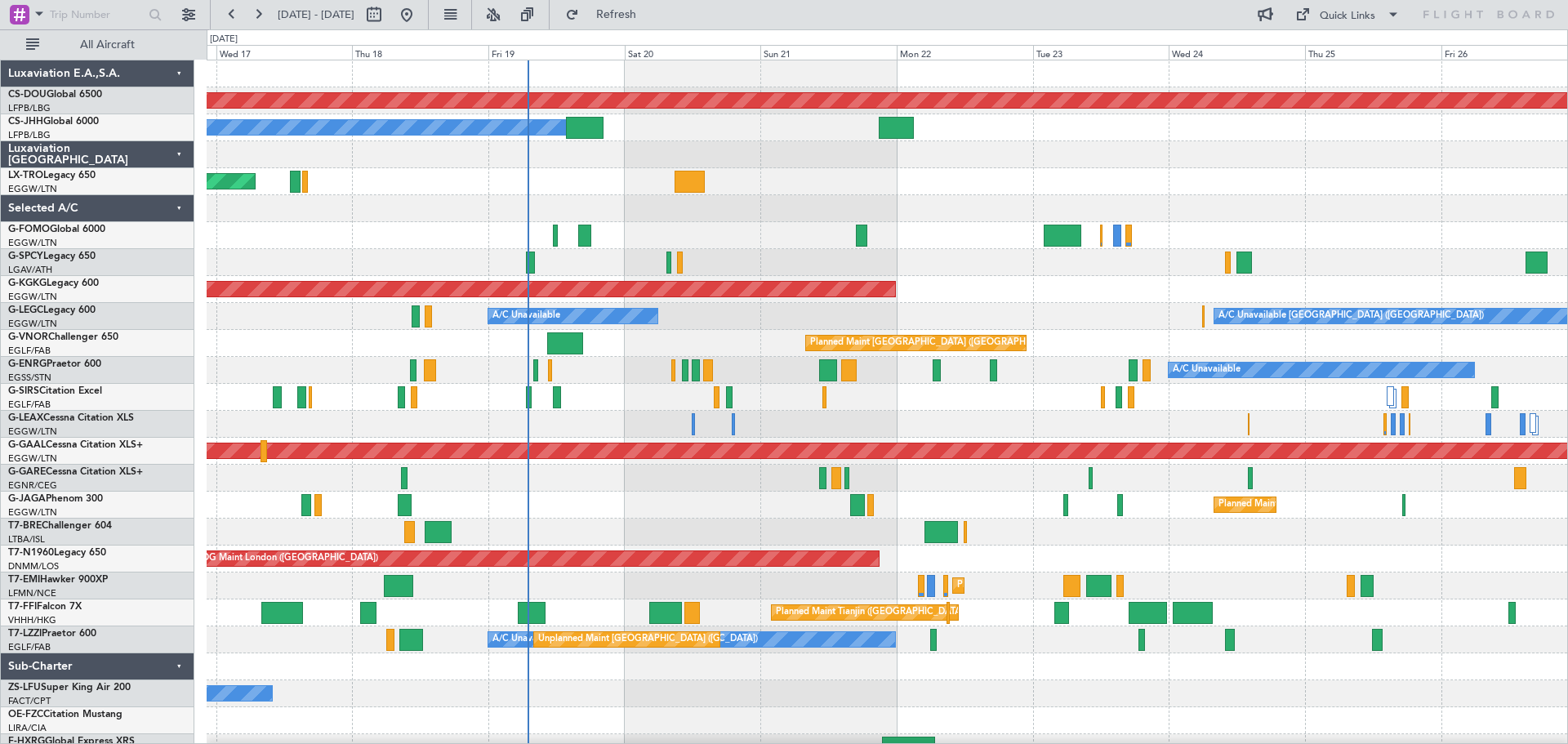
click at [755, 229] on div at bounding box center [886, 236] width 1360 height 27
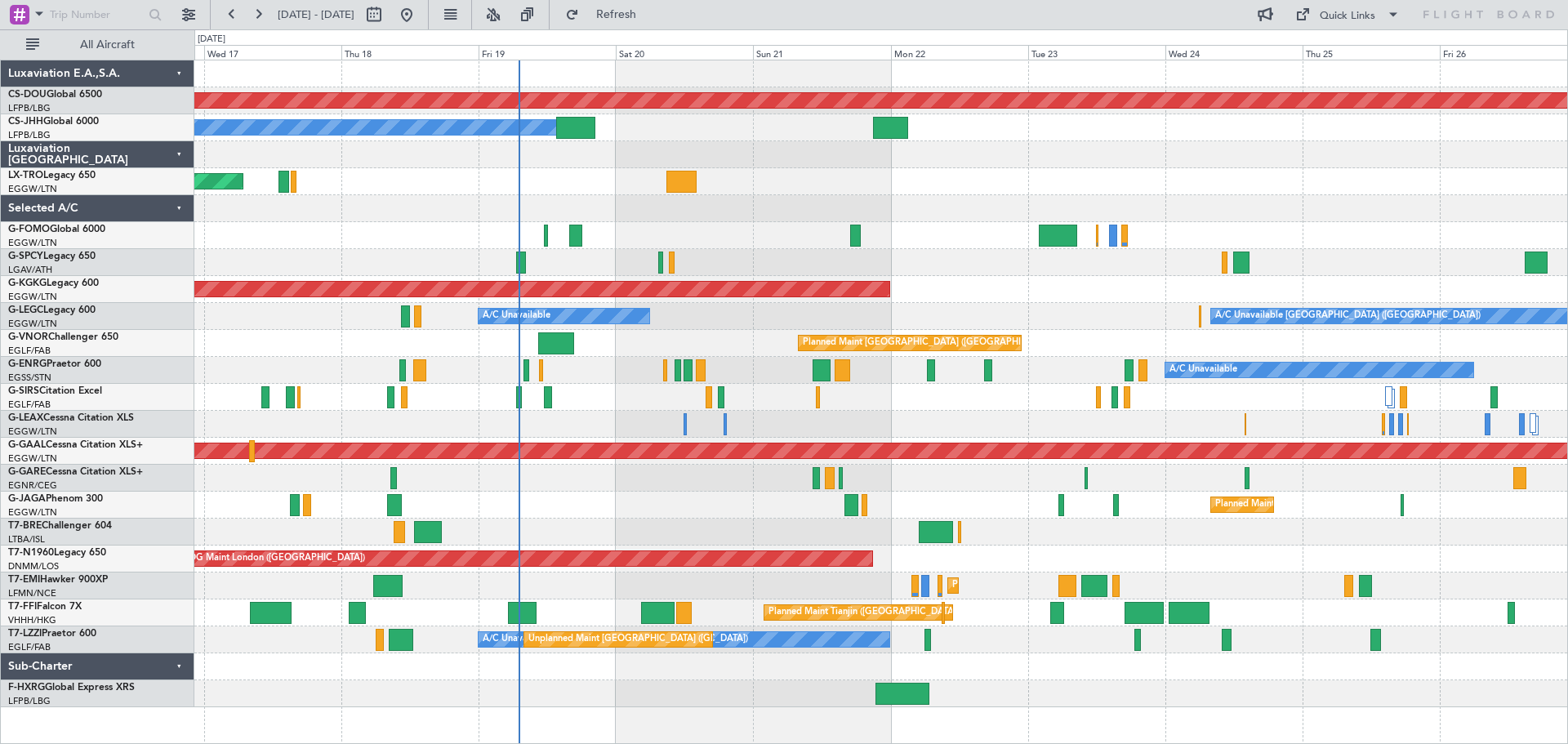
click at [961, 170] on div "Unplanned Maint [GEOGRAPHIC_DATA] ([PERSON_NAME] Intl)" at bounding box center [880, 181] width 1373 height 27
click at [960, 170] on div "Unplanned Maint [GEOGRAPHIC_DATA] ([PERSON_NAME] Intl)" at bounding box center [880, 181] width 1373 height 27
click at [961, 169] on div "Unplanned Maint [GEOGRAPHIC_DATA] ([PERSON_NAME] Intl)" at bounding box center [880, 181] width 1373 height 27
click at [1097, 169] on div "Unplanned Maint [GEOGRAPHIC_DATA] ([PERSON_NAME] Intl)" at bounding box center [880, 181] width 1373 height 27
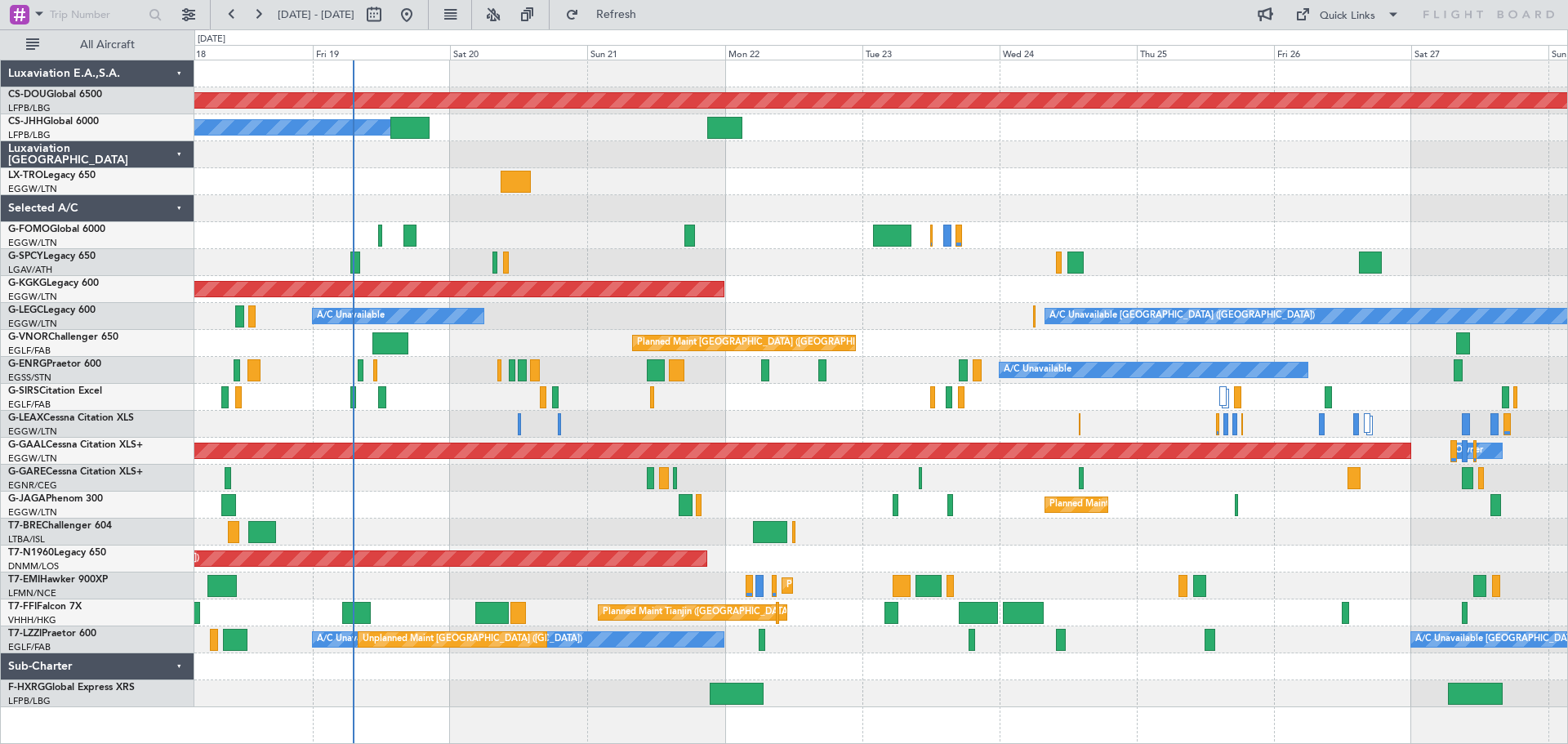
click at [796, 165] on div "Planned Maint London ([GEOGRAPHIC_DATA]) Planned Maint [GEOGRAPHIC_DATA] ([GEOG…" at bounding box center [880, 384] width 1373 height 646
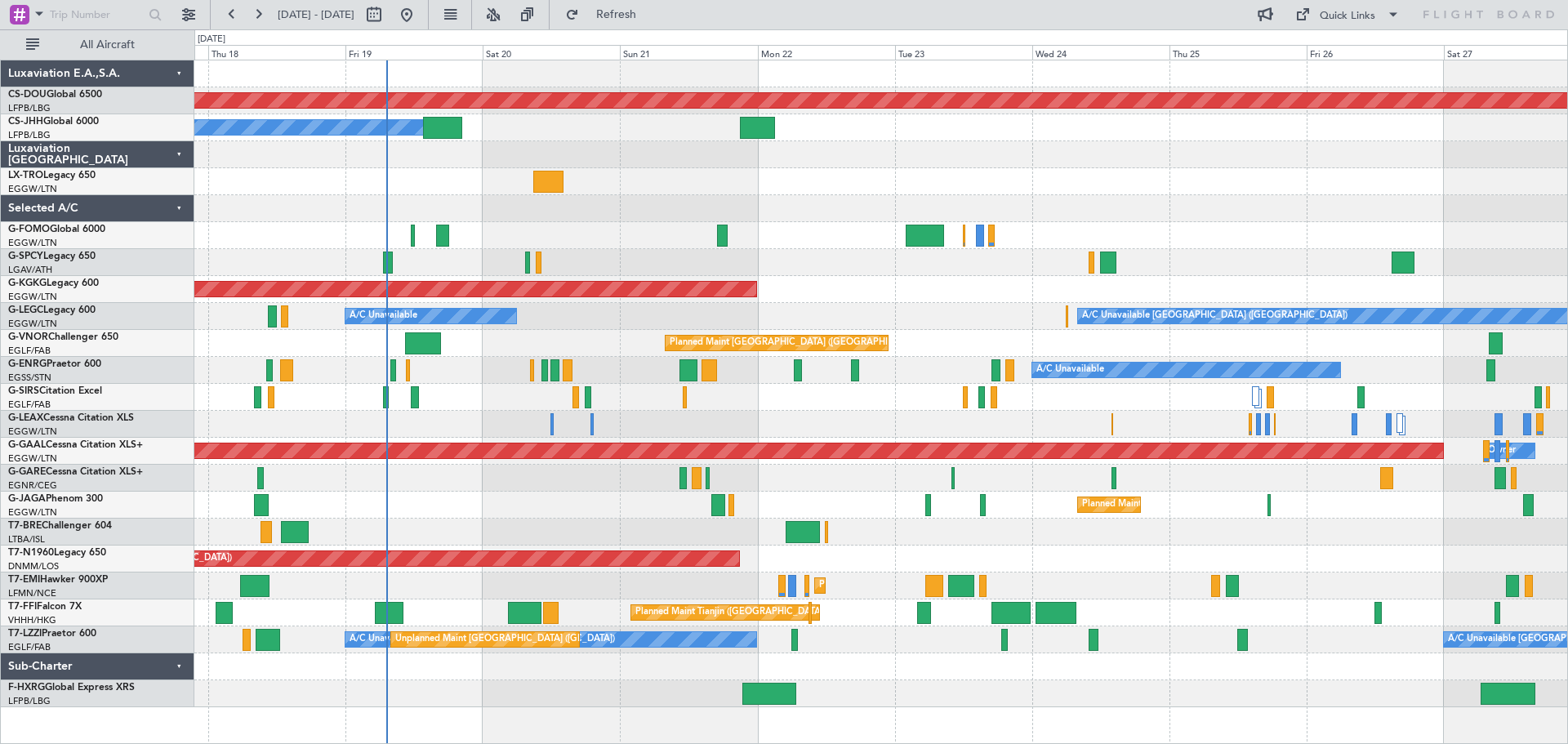
click at [670, 172] on div "Unplanned Maint [GEOGRAPHIC_DATA] ([PERSON_NAME] Intl)" at bounding box center [880, 181] width 1373 height 27
